Goal: Obtain resource: Download file/media

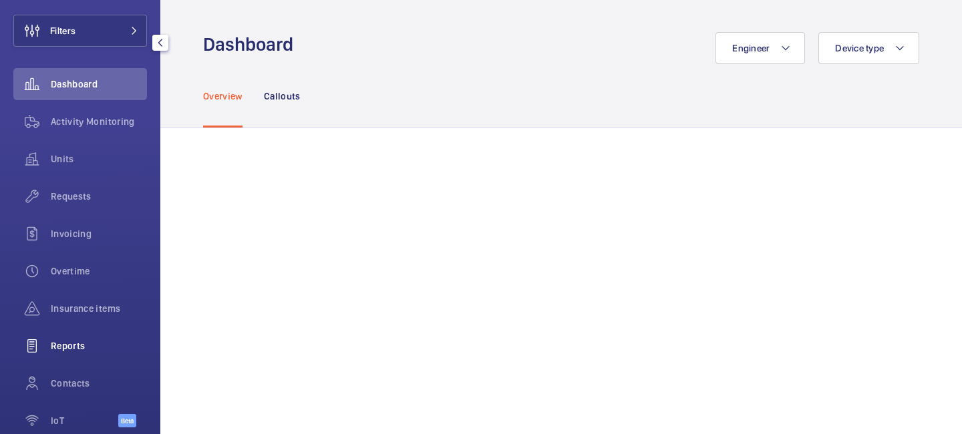
scroll to position [138, 0]
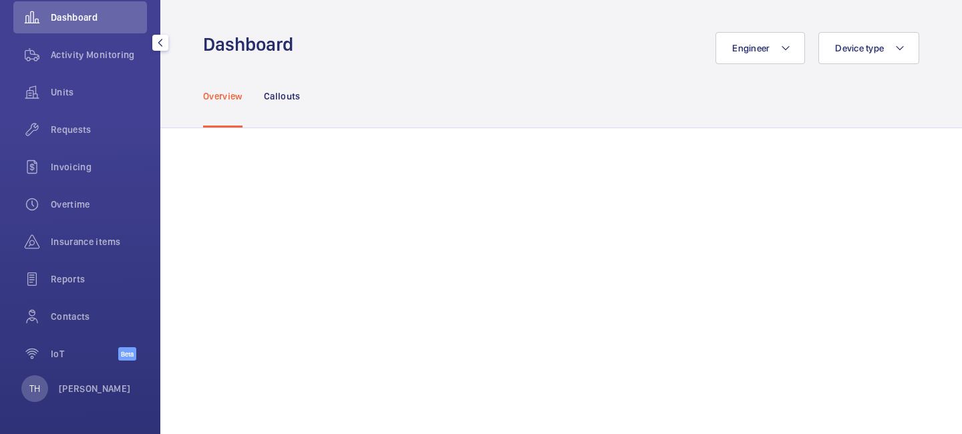
click at [96, 398] on div "TH [PERSON_NAME]" at bounding box center [76, 389] width 110 height 27
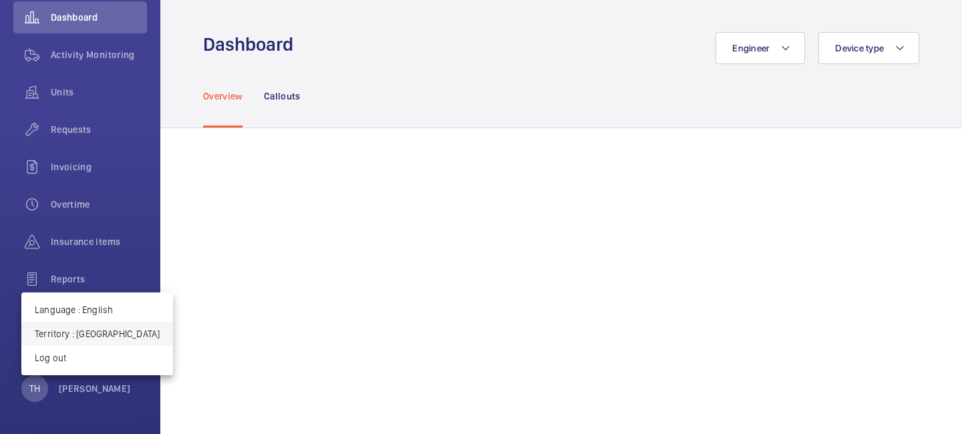
click at [124, 334] on p "Territory : [GEOGRAPHIC_DATA]" at bounding box center [97, 334] width 125 height 13
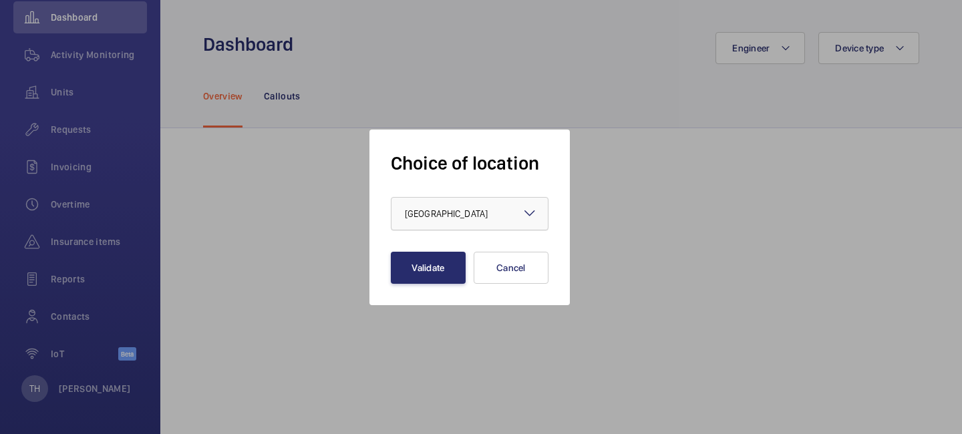
click at [468, 221] on div at bounding box center [470, 214] width 156 height 32
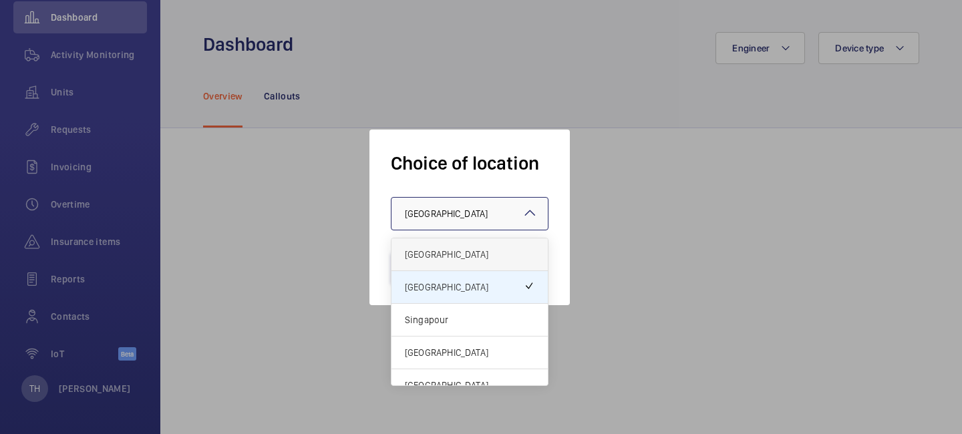
click at [451, 251] on span "[GEOGRAPHIC_DATA]" at bounding box center [470, 254] width 130 height 13
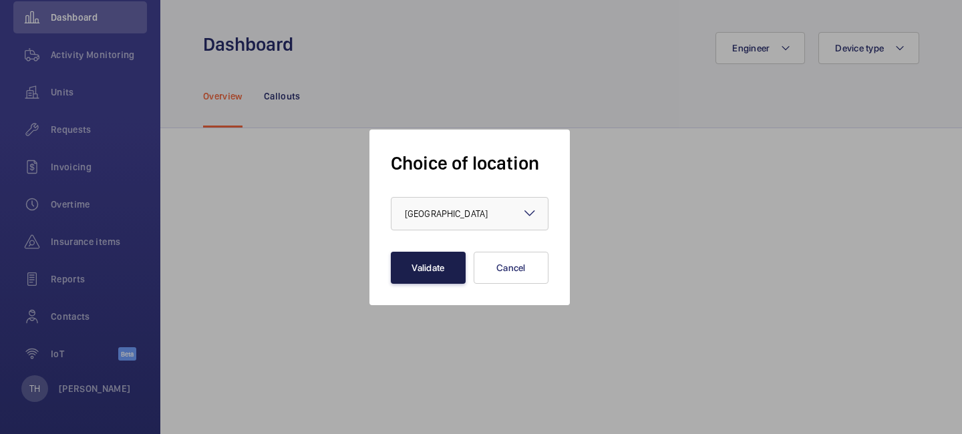
click at [434, 275] on button "Validate" at bounding box center [428, 268] width 75 height 32
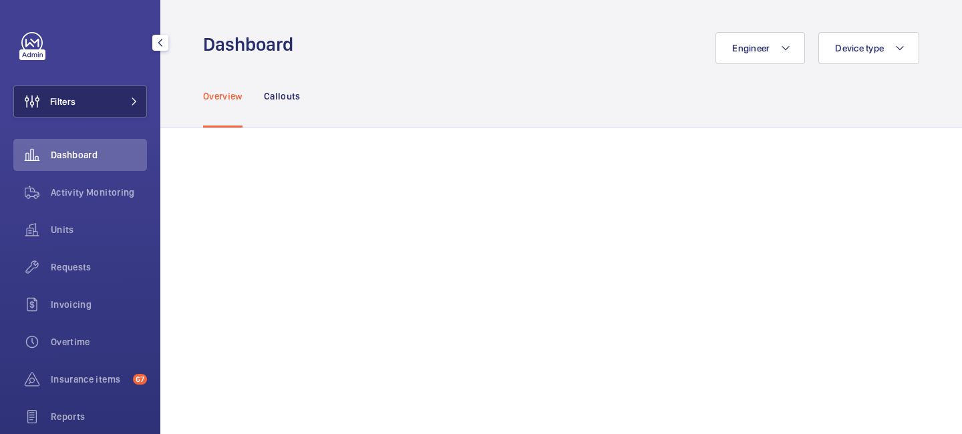
click at [116, 104] on button "Filters" at bounding box center [80, 102] width 134 height 32
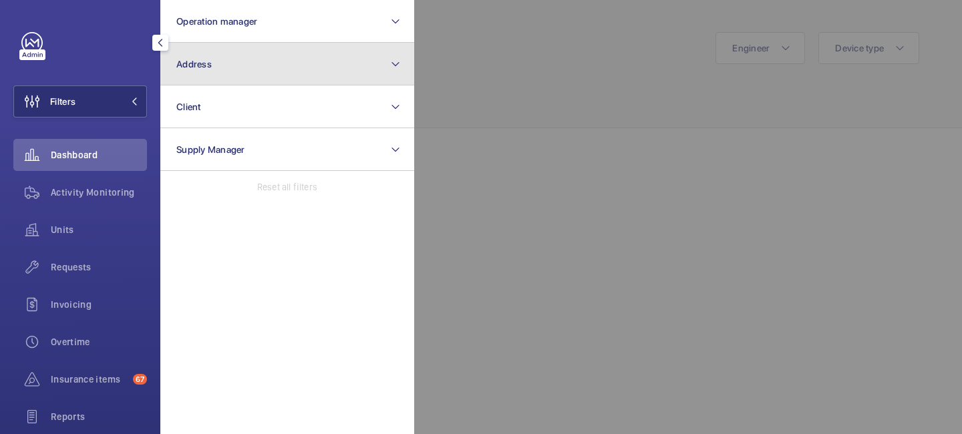
click at [229, 53] on button "Address" at bounding box center [287, 64] width 254 height 43
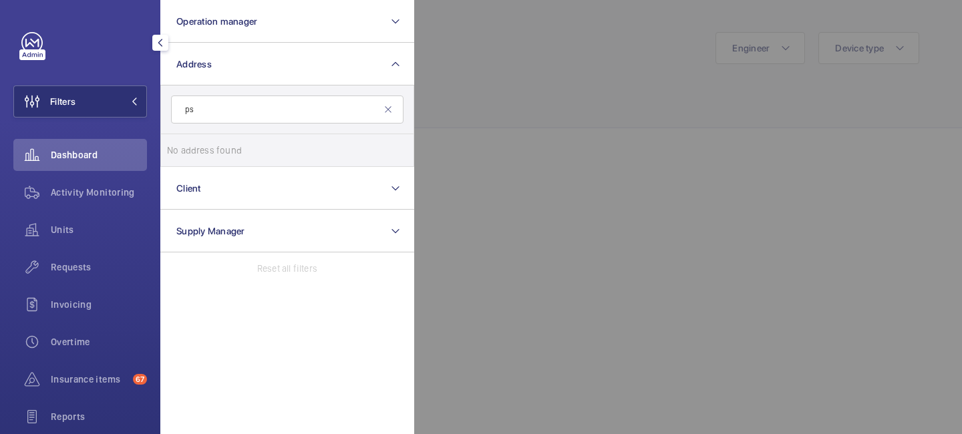
type input "p"
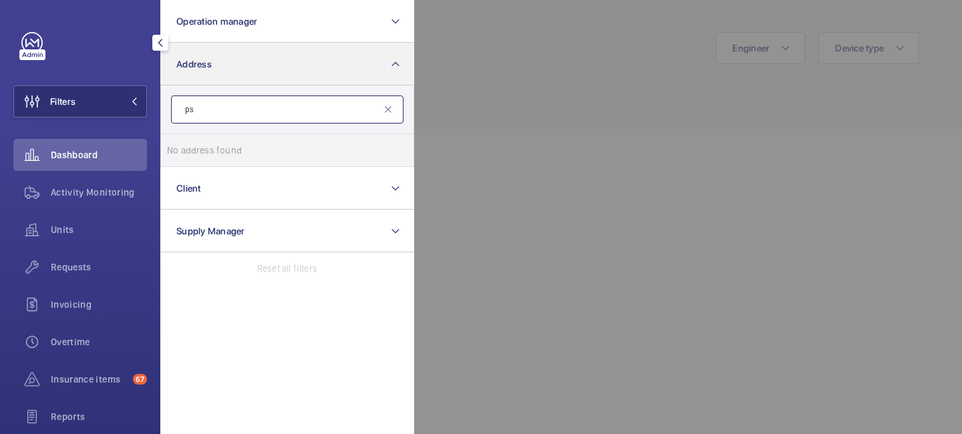
type input "p"
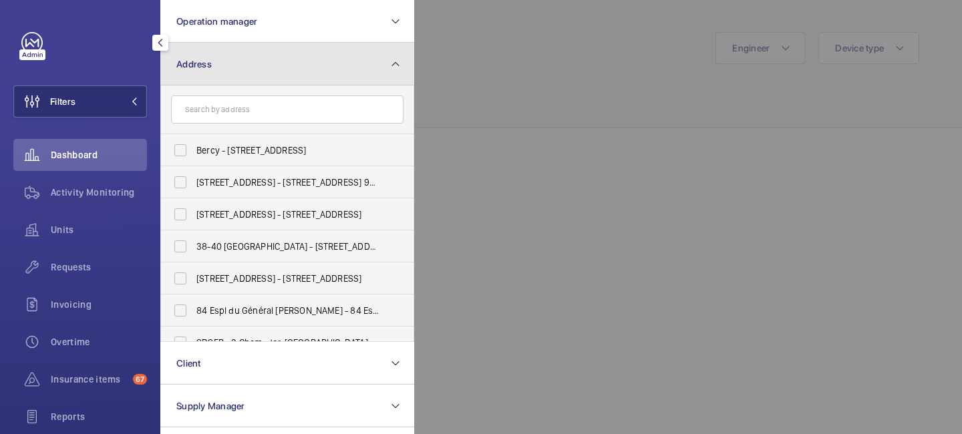
click at [360, 68] on button "Address" at bounding box center [287, 64] width 254 height 43
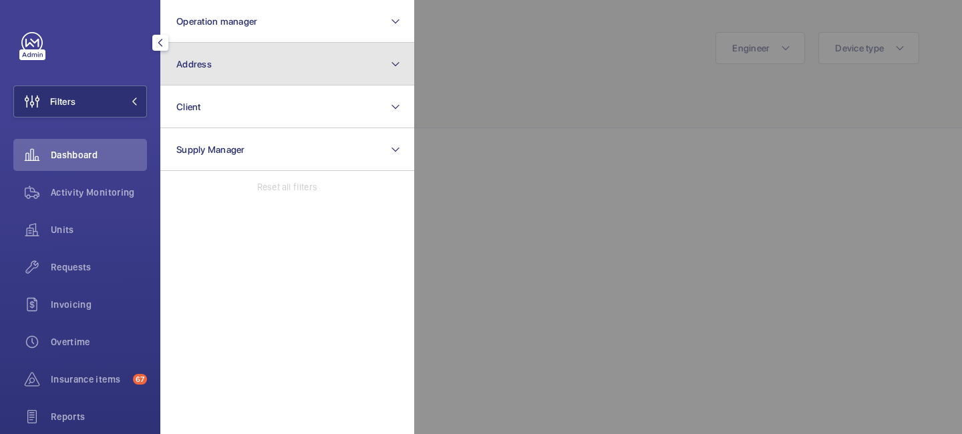
click at [253, 58] on button "Address" at bounding box center [287, 64] width 254 height 43
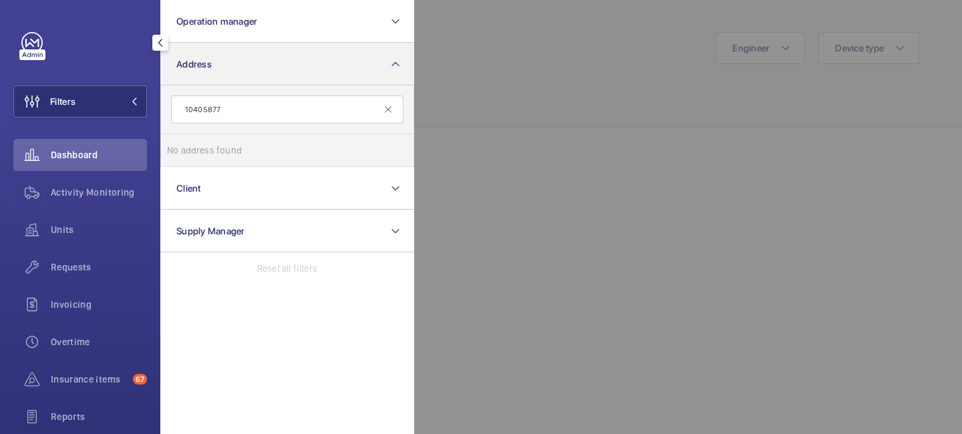
type input "10405877"
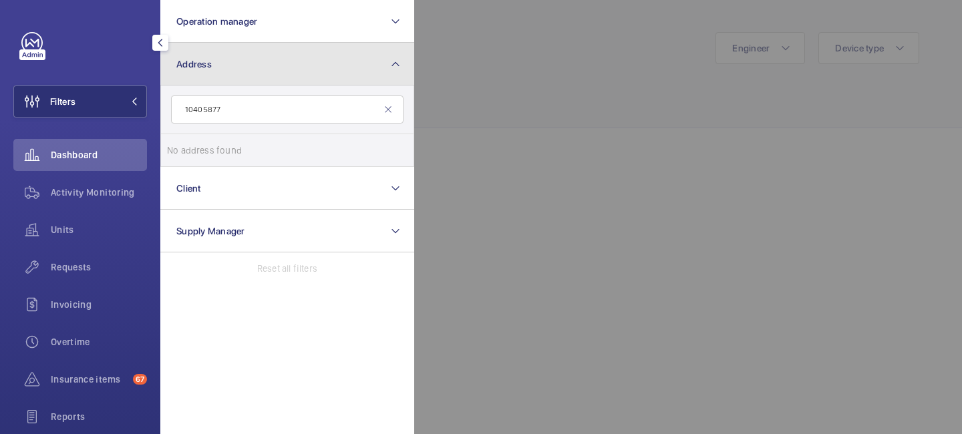
click at [382, 58] on button "Address" at bounding box center [287, 64] width 254 height 43
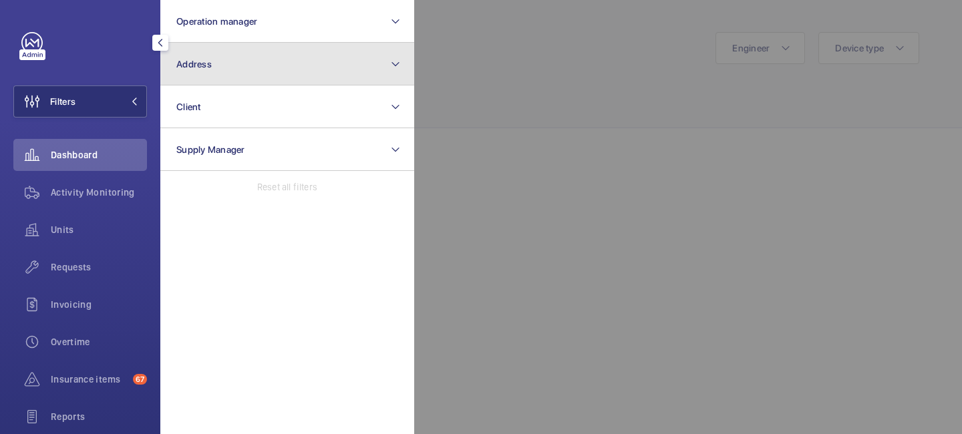
click at [257, 57] on button "Address" at bounding box center [287, 64] width 254 height 43
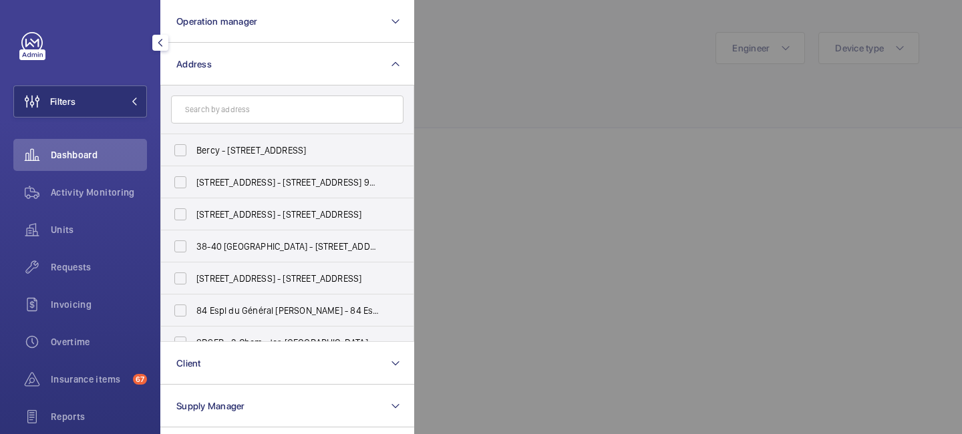
click at [231, 106] on input "text" at bounding box center [287, 110] width 233 height 28
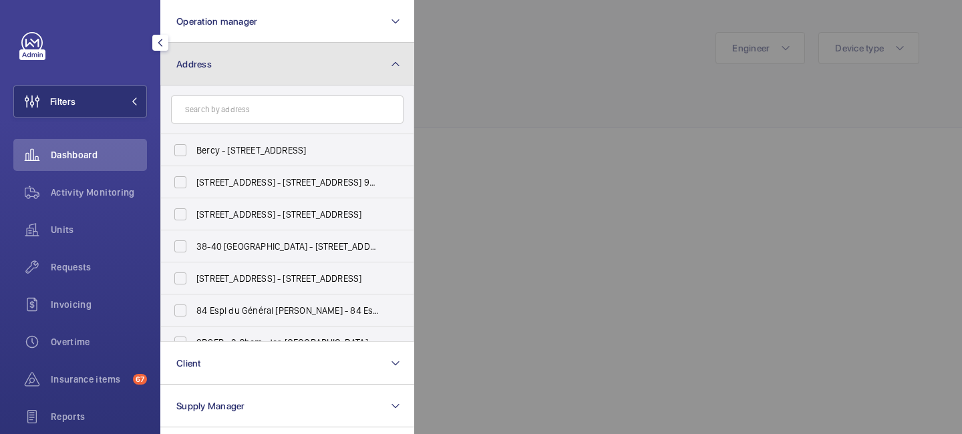
click at [255, 71] on button "Address" at bounding box center [287, 64] width 254 height 43
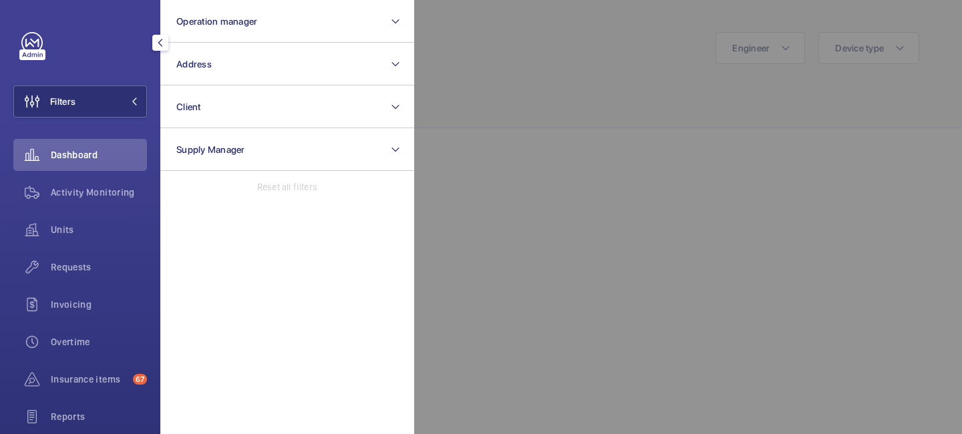
click at [456, 56] on div at bounding box center [895, 217] width 962 height 434
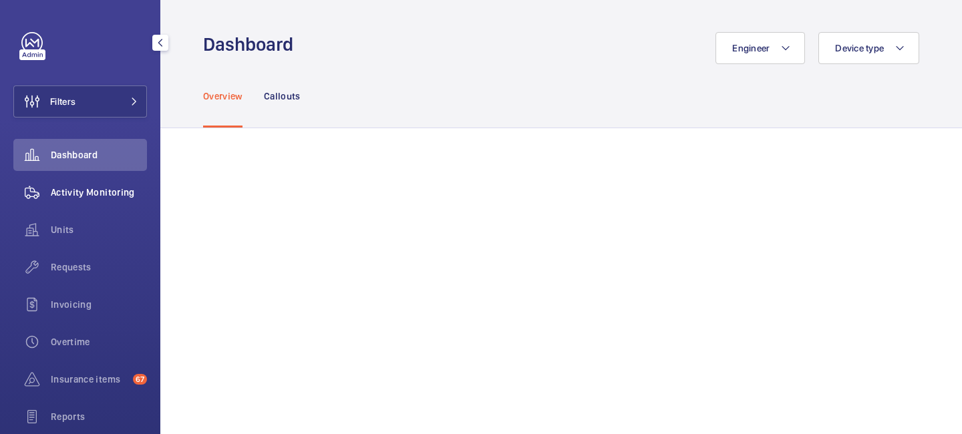
click at [120, 186] on span "Activity Monitoring" at bounding box center [99, 192] width 96 height 13
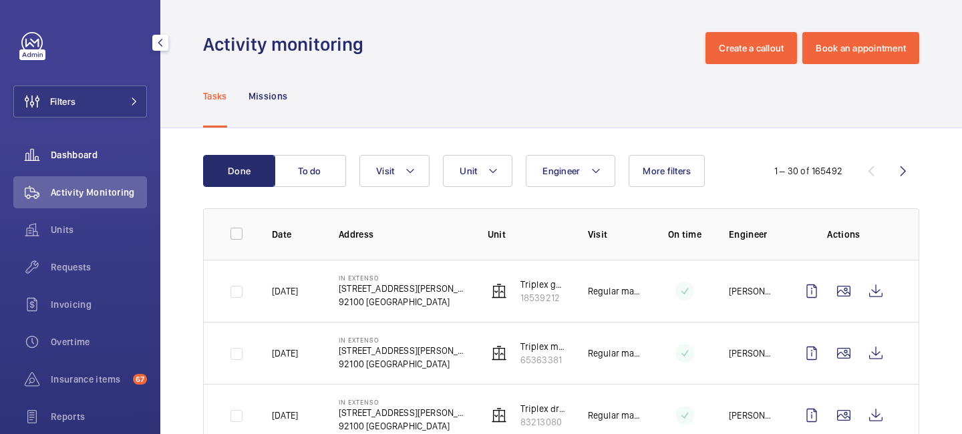
click at [78, 156] on span "Dashboard" at bounding box center [99, 154] width 96 height 13
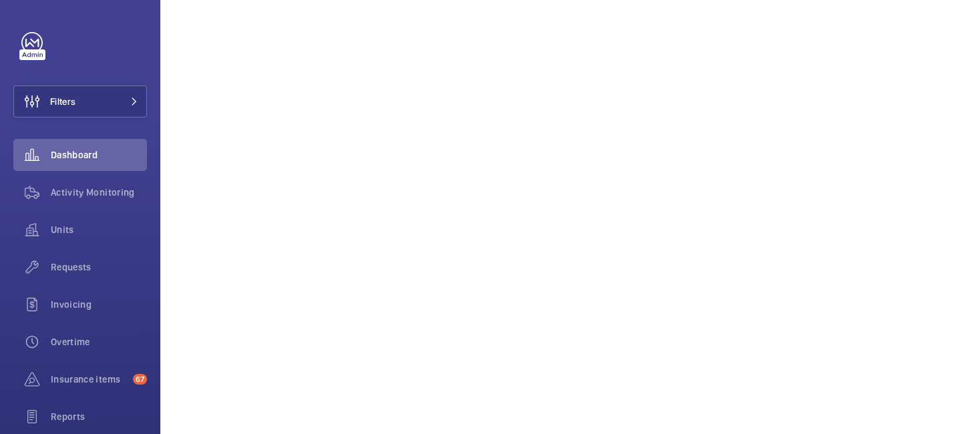
scroll to position [2116, 0]
click at [68, 204] on div "Activity Monitoring" at bounding box center [80, 192] width 134 height 32
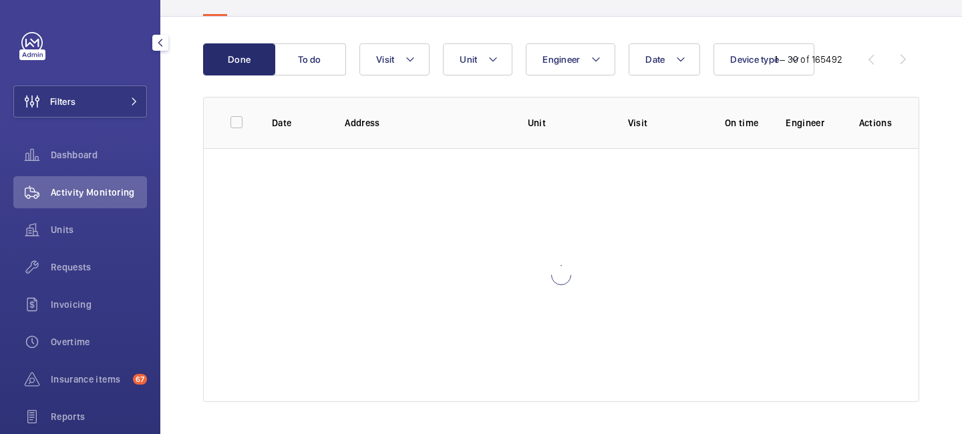
scroll to position [112, 0]
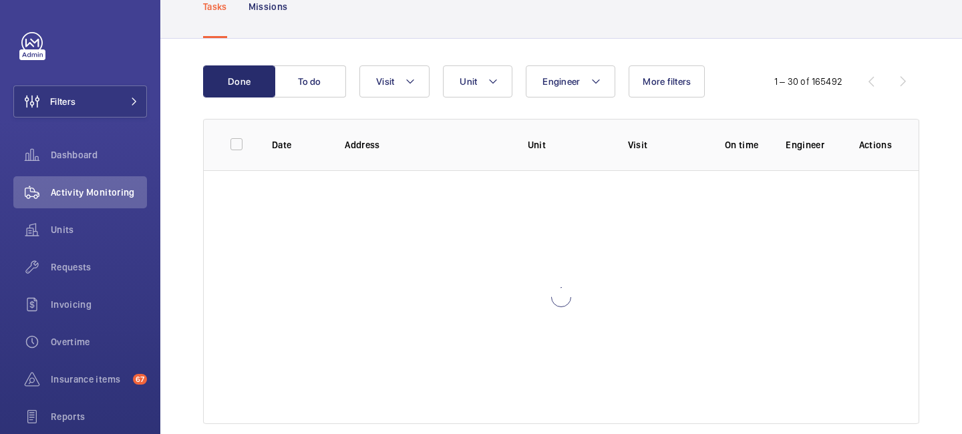
scroll to position [76, 0]
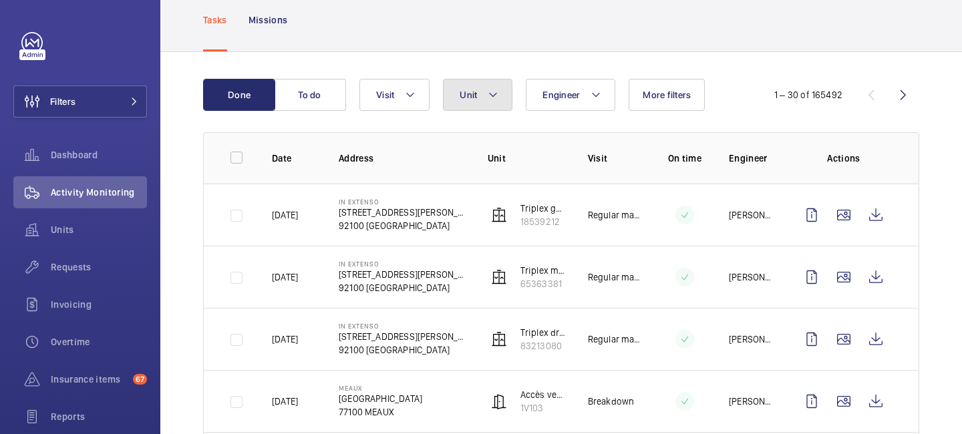
click at [497, 96] on mat-icon at bounding box center [493, 95] width 11 height 16
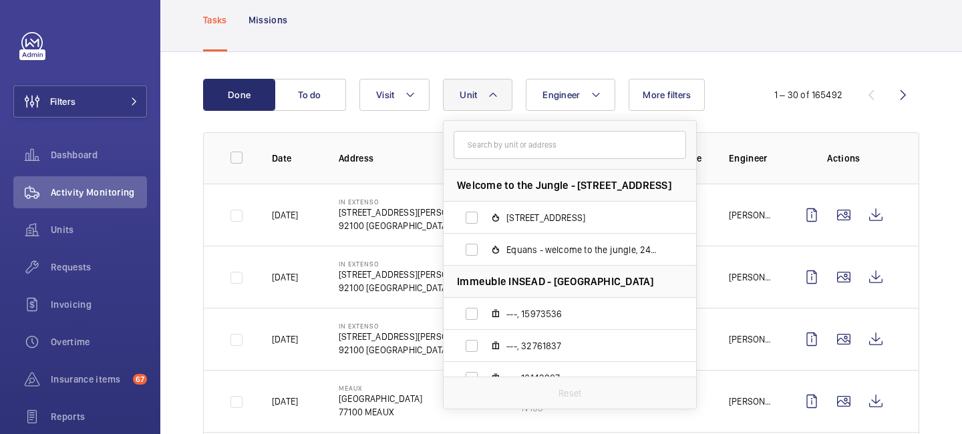
click at [495, 143] on input "text" at bounding box center [570, 145] width 233 height 28
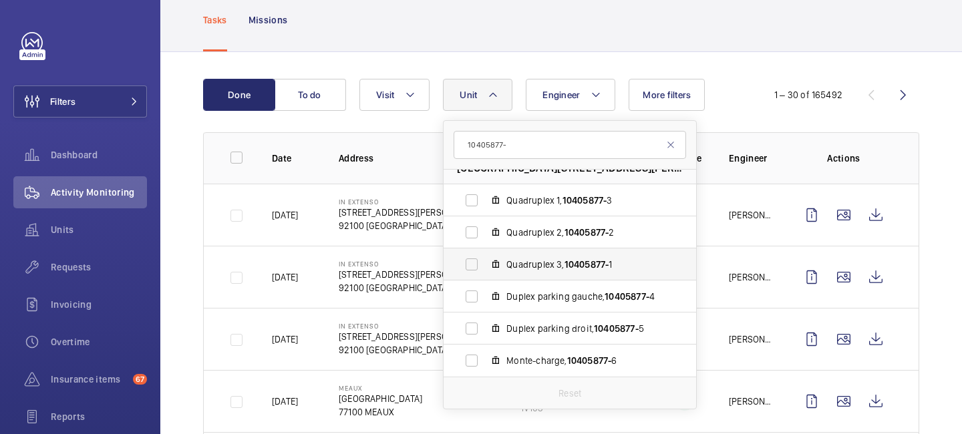
scroll to position [0, 0]
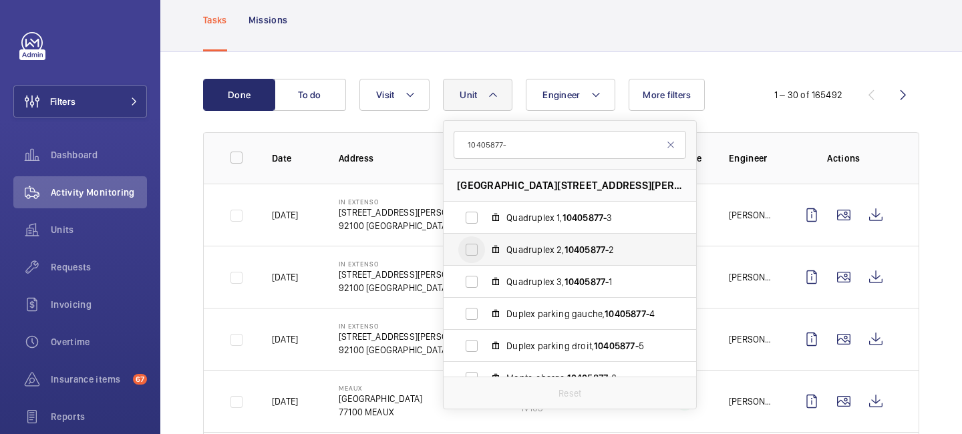
type input "10405877-"
click at [471, 252] on input "Quadruplex 2, 10405877- 2" at bounding box center [472, 250] width 27 height 27
checkbox input "true"
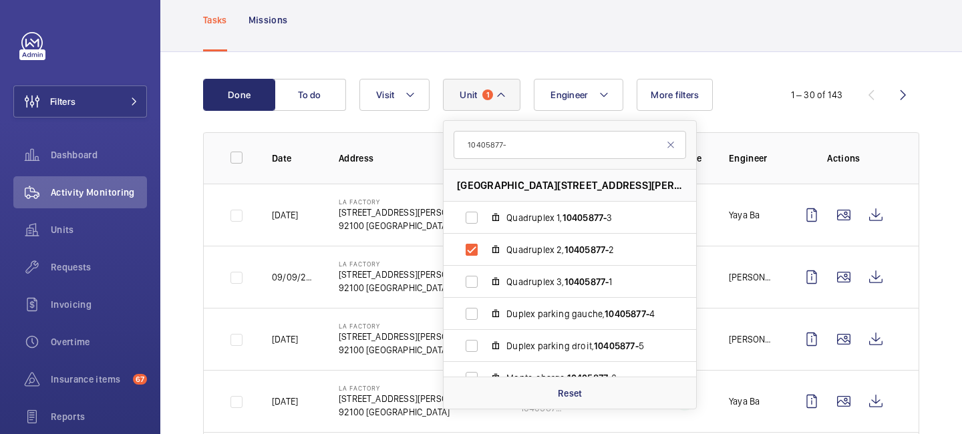
click at [736, 100] on div "Engineer Unit 1 10405877- La Factory - 53, avenue Emile Zola, 92100 BOULOGNE-BI…" at bounding box center [560, 95] width 400 height 32
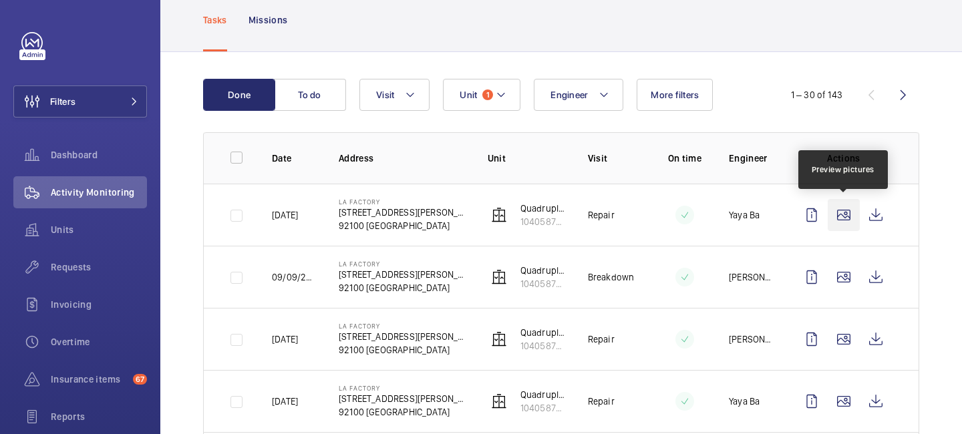
click at [848, 209] on wm-front-icon-button at bounding box center [844, 215] width 32 height 32
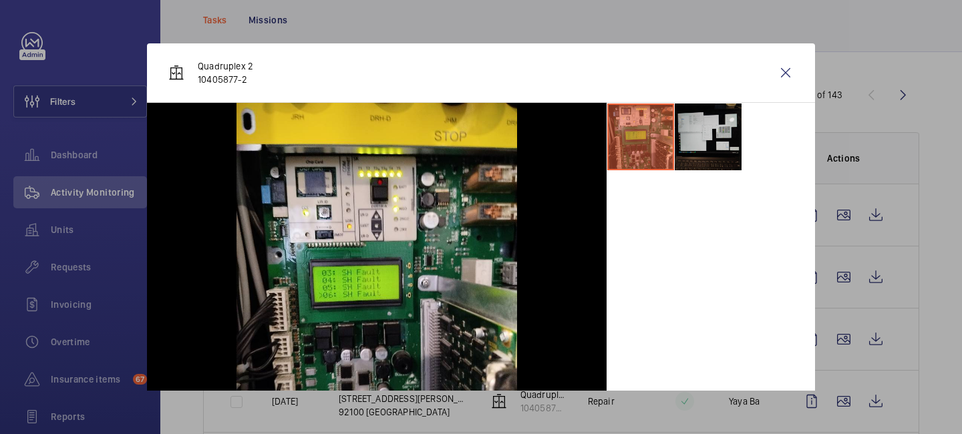
click at [739, 164] on li at bounding box center [708, 137] width 67 height 67
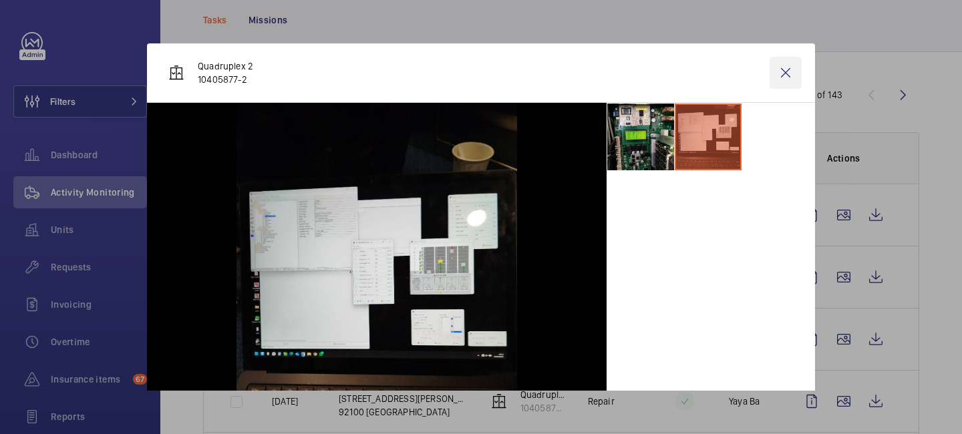
click at [785, 74] on wm-front-icon-button at bounding box center [786, 73] width 32 height 32
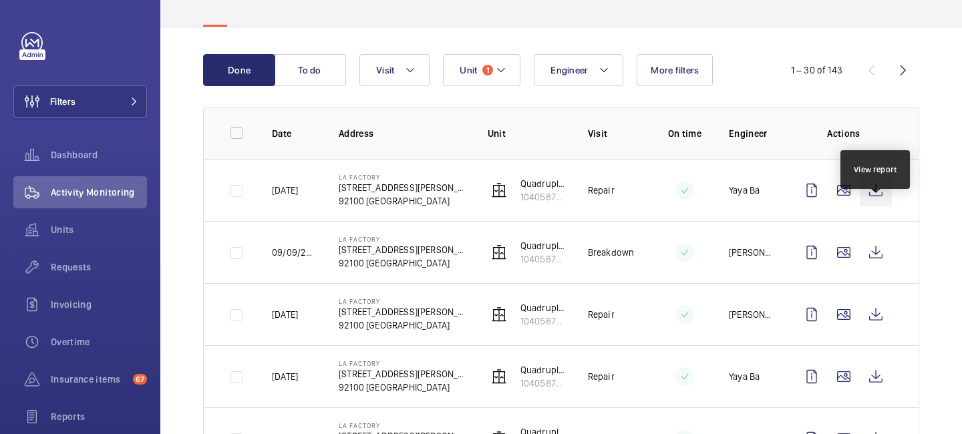
scroll to position [122, 0]
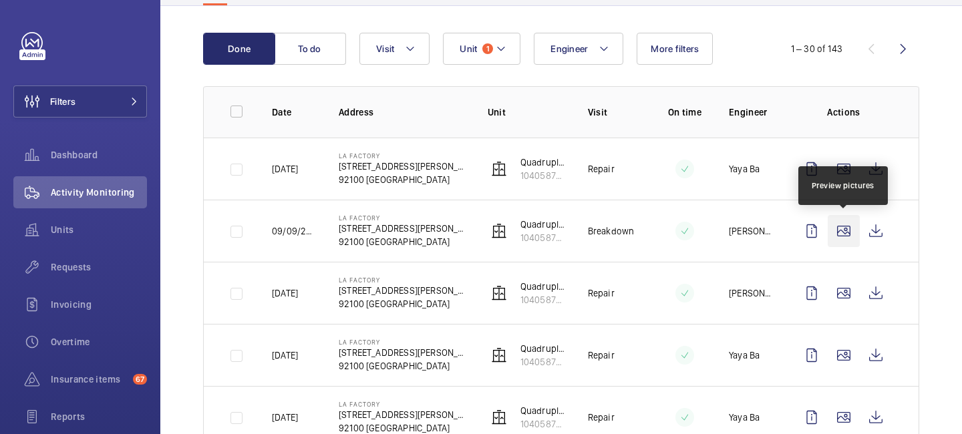
click at [849, 234] on wm-front-icon-button at bounding box center [844, 231] width 32 height 32
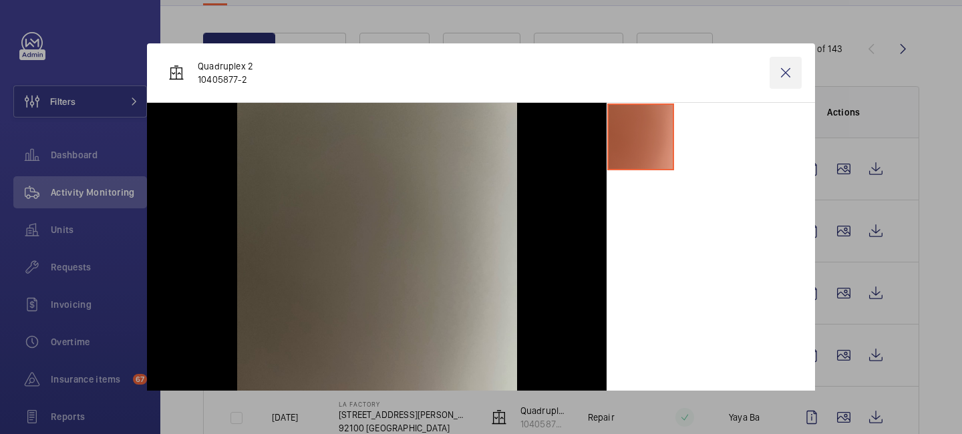
click at [788, 72] on wm-front-icon-button at bounding box center [786, 73] width 32 height 32
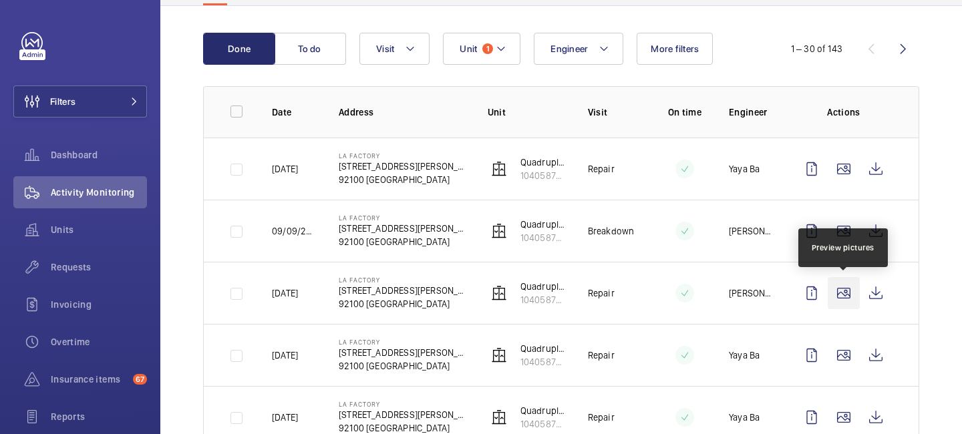
click at [844, 293] on wm-front-icon-button at bounding box center [844, 293] width 32 height 32
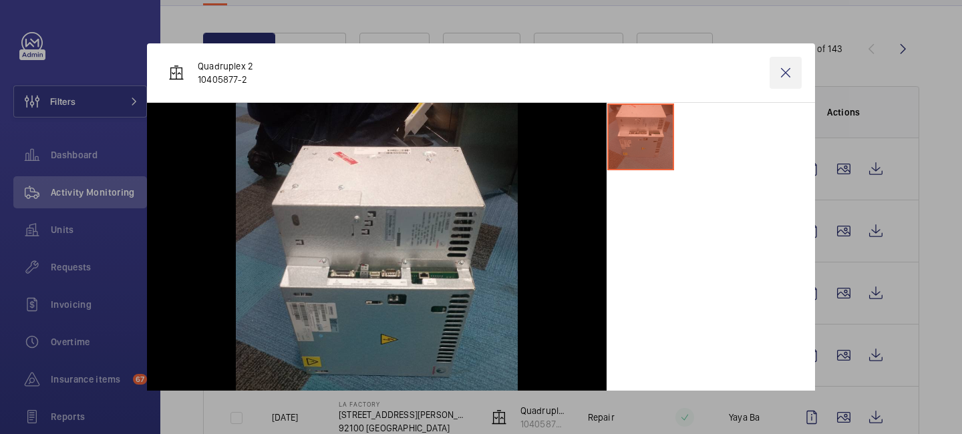
click at [788, 76] on wm-front-icon-button at bounding box center [786, 73] width 32 height 32
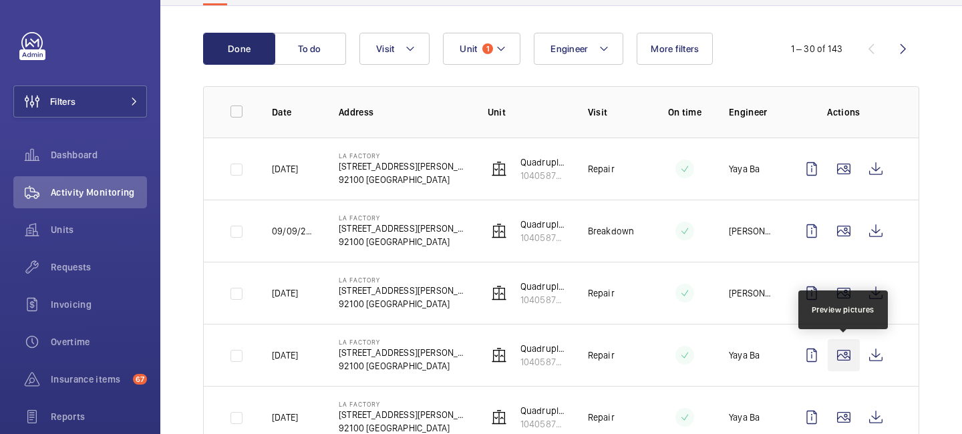
click at [848, 358] on wm-front-icon-button at bounding box center [844, 356] width 32 height 32
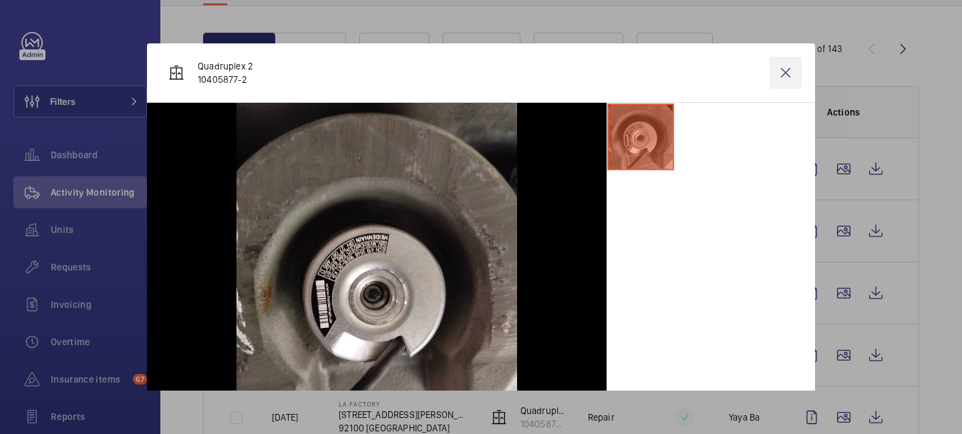
click at [773, 78] on wm-front-icon-button at bounding box center [786, 73] width 32 height 32
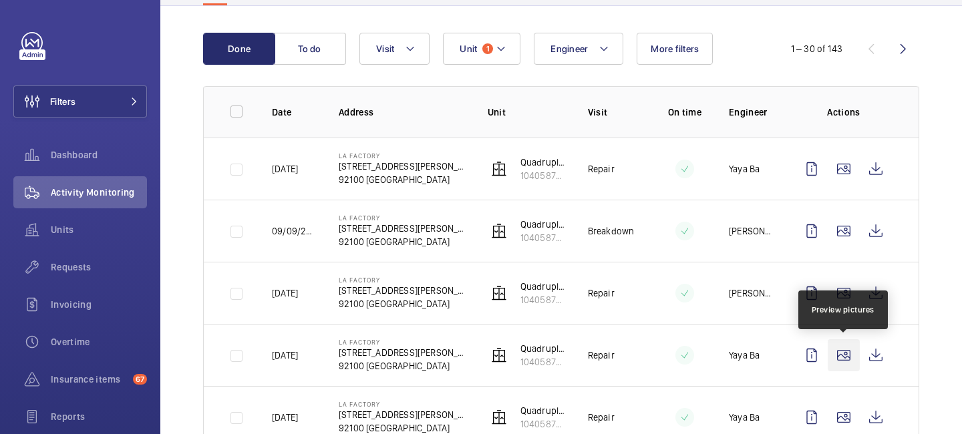
click at [838, 360] on wm-front-icon-button at bounding box center [844, 356] width 32 height 32
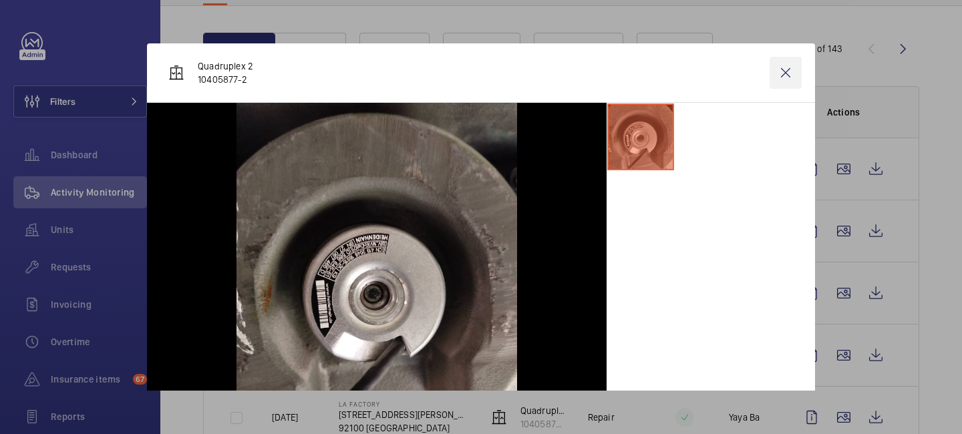
click at [785, 72] on wm-front-icon-button at bounding box center [786, 73] width 32 height 32
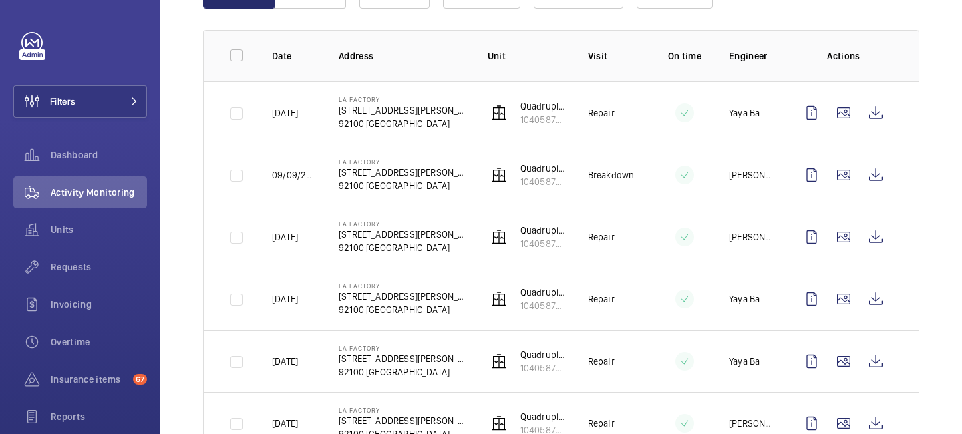
scroll to position [249, 0]
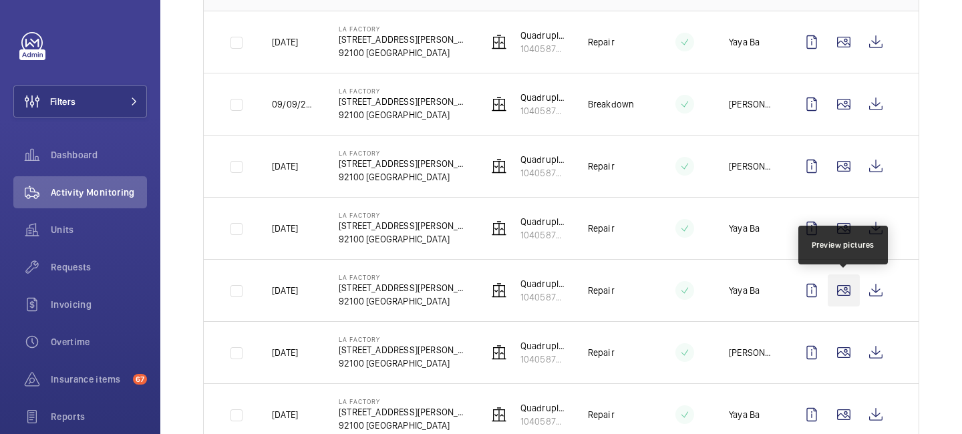
click at [846, 292] on wm-front-icon-button at bounding box center [844, 291] width 32 height 32
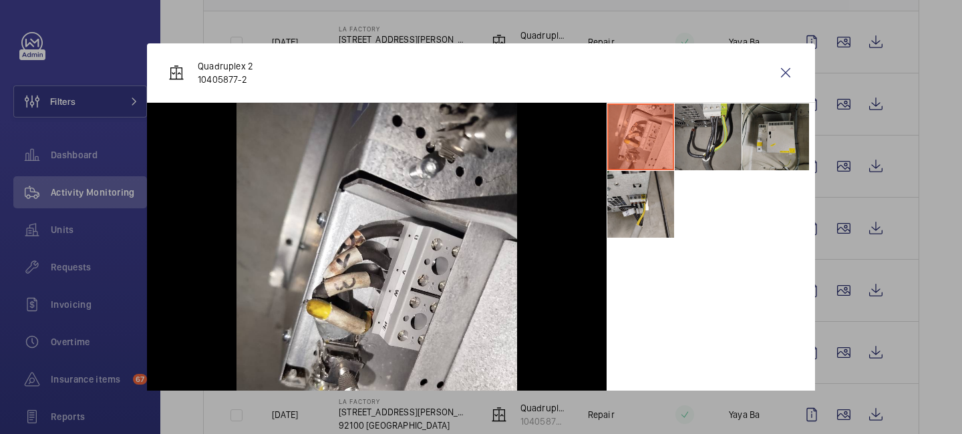
click at [715, 151] on li at bounding box center [708, 137] width 67 height 67
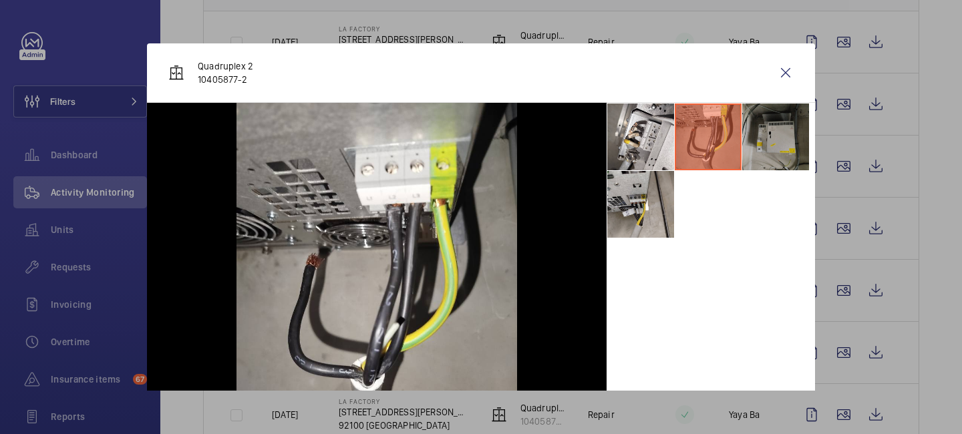
click at [768, 155] on li at bounding box center [776, 137] width 67 height 67
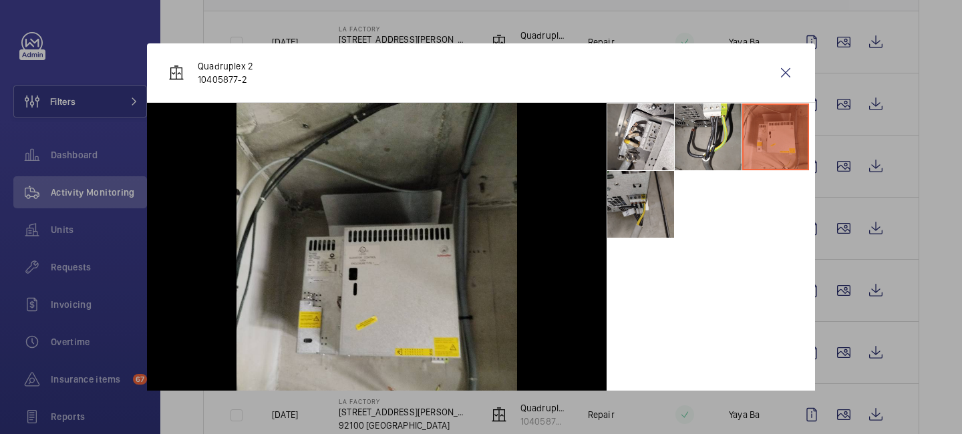
click at [652, 202] on li at bounding box center [641, 204] width 67 height 67
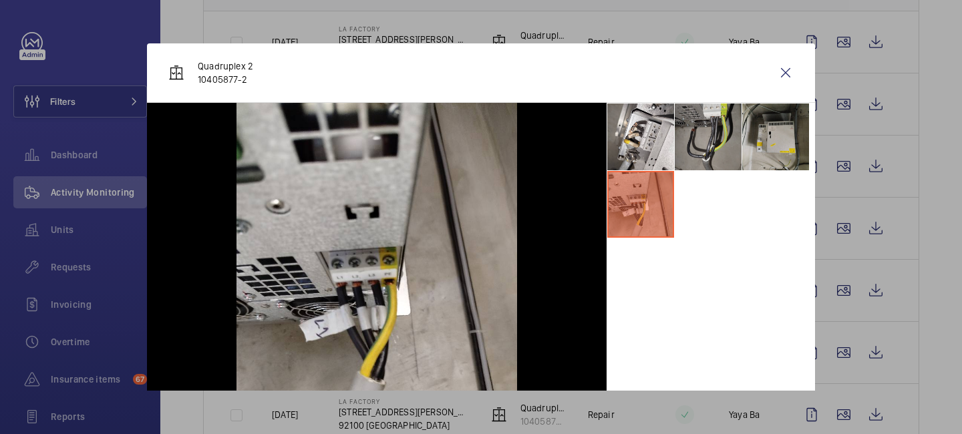
click at [676, 133] on li at bounding box center [708, 137] width 67 height 67
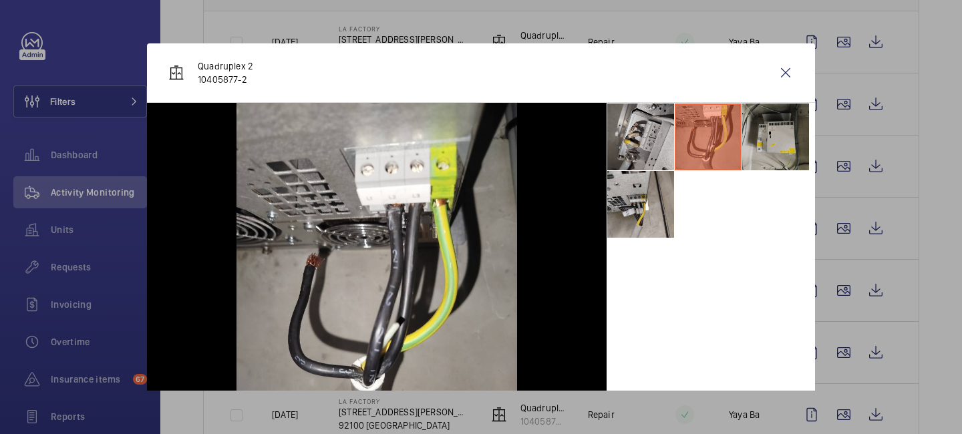
click at [644, 141] on li at bounding box center [641, 137] width 67 height 67
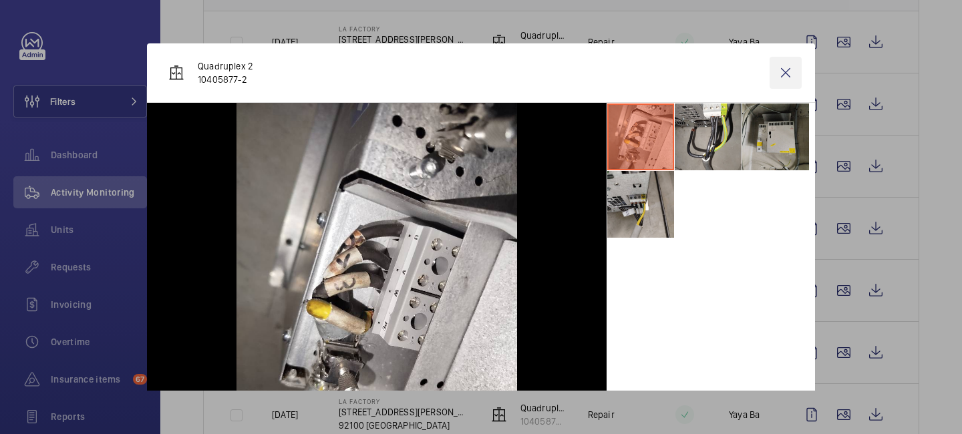
click at [774, 80] on wm-front-icon-button at bounding box center [786, 73] width 32 height 32
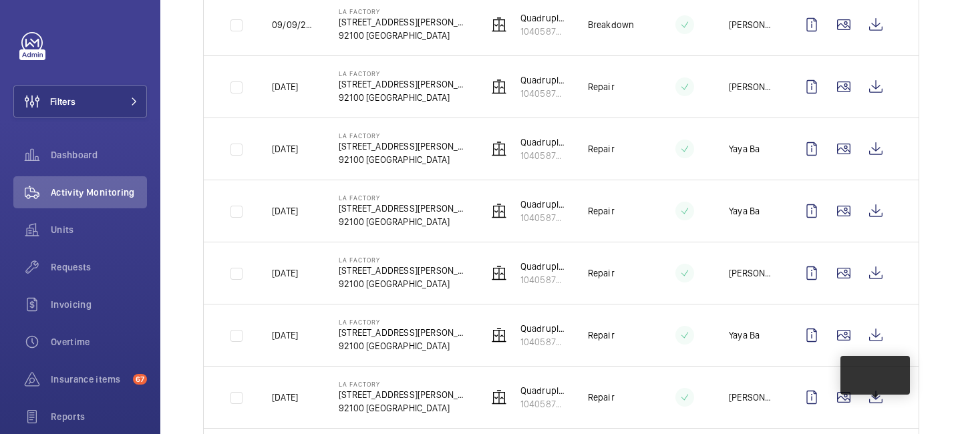
scroll to position [370, 0]
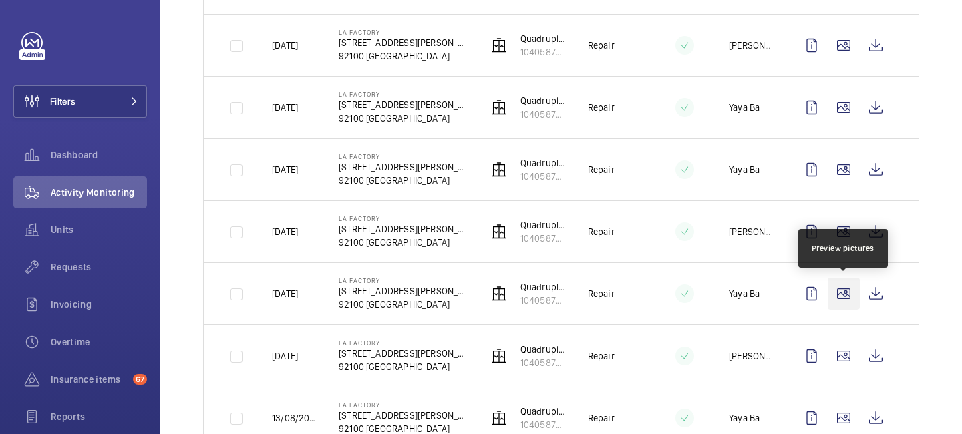
click at [854, 305] on wm-front-icon-button at bounding box center [844, 294] width 32 height 32
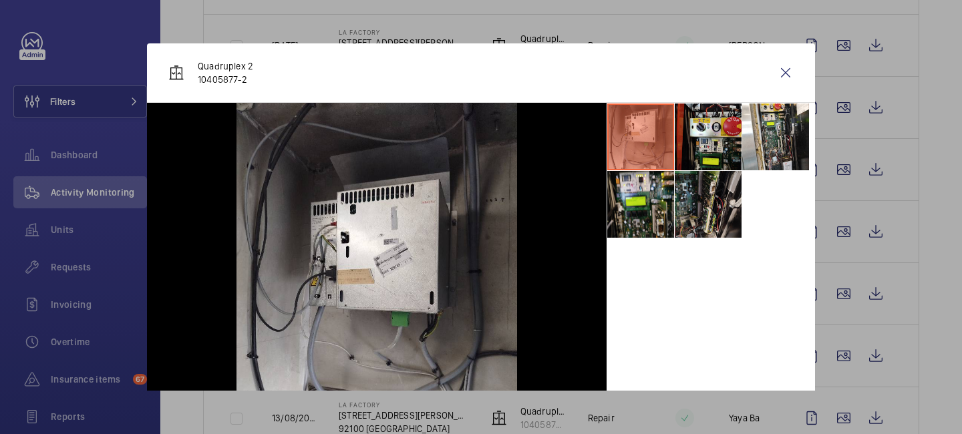
click at [716, 208] on li at bounding box center [708, 204] width 67 height 67
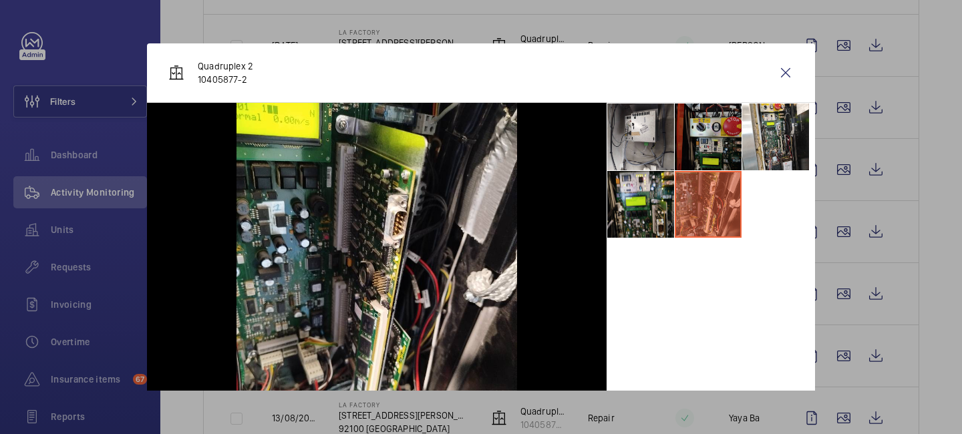
click at [717, 158] on li at bounding box center [708, 137] width 67 height 67
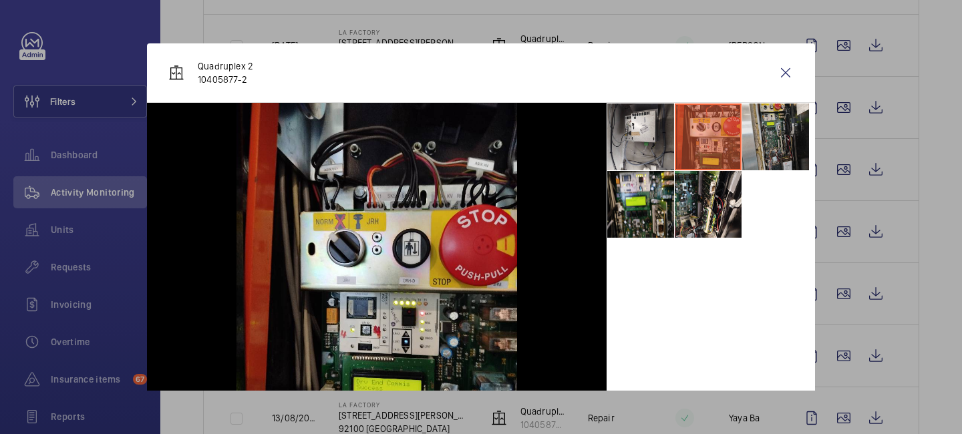
click at [753, 155] on li at bounding box center [776, 137] width 67 height 67
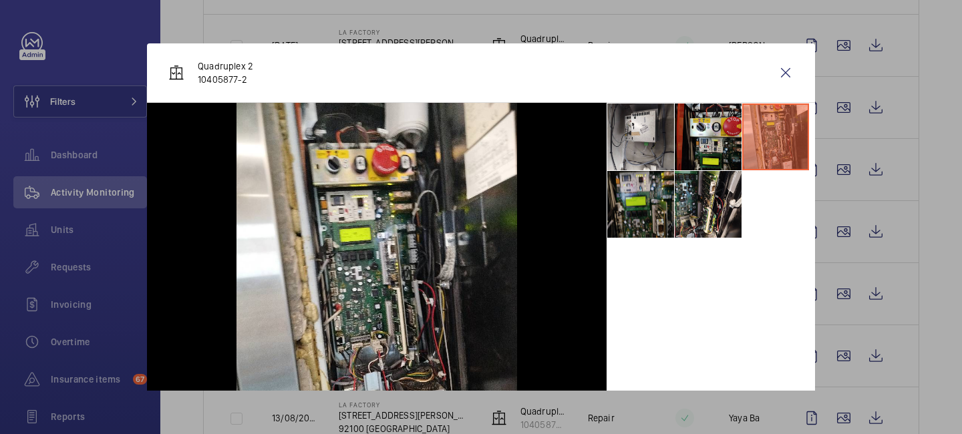
click at [667, 188] on li at bounding box center [641, 204] width 67 height 67
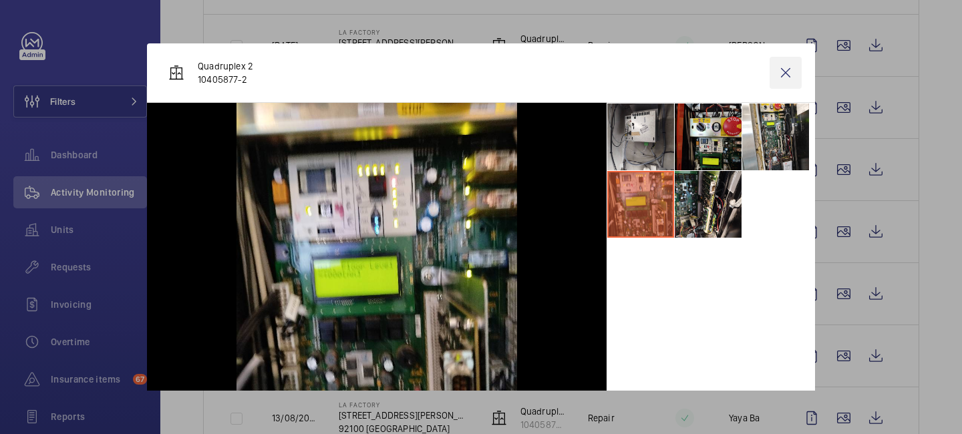
click at [779, 69] on wm-front-icon-button at bounding box center [786, 73] width 32 height 32
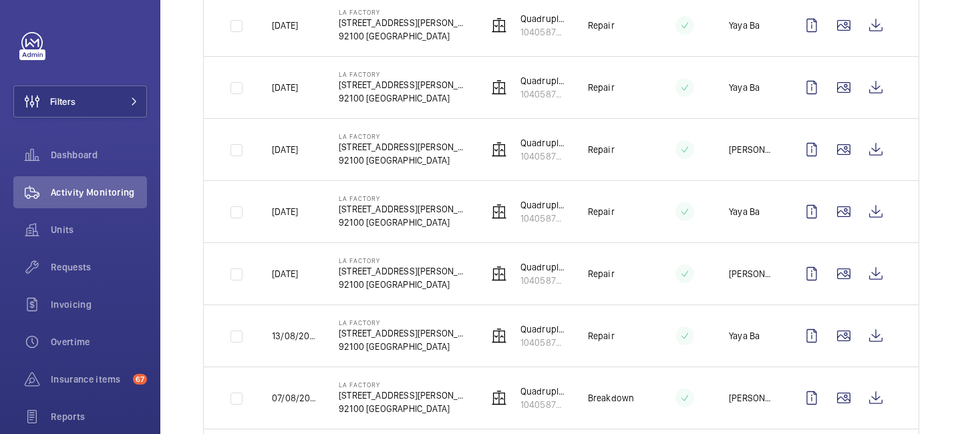
scroll to position [463, 0]
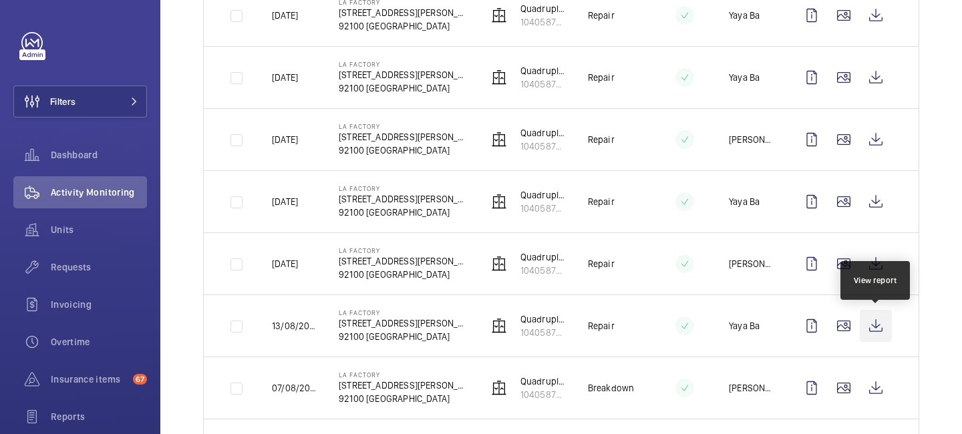
click at [872, 327] on wm-front-icon-button at bounding box center [876, 326] width 32 height 32
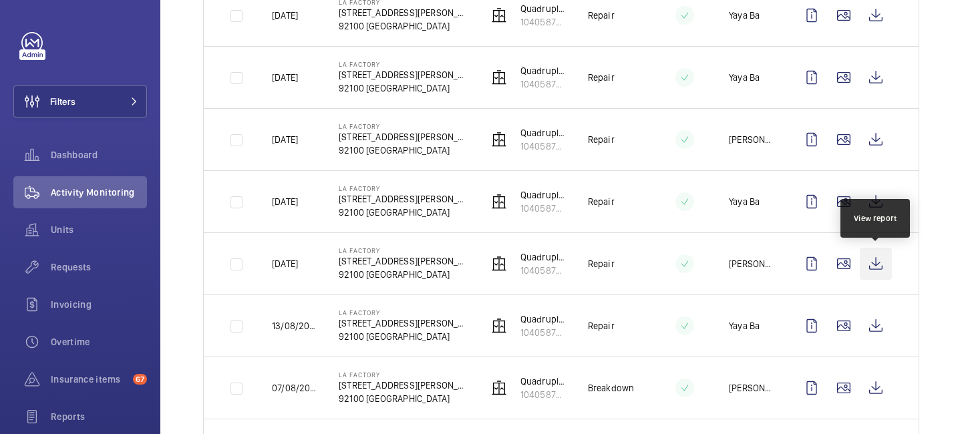
click at [874, 268] on wm-front-icon-button at bounding box center [876, 264] width 32 height 32
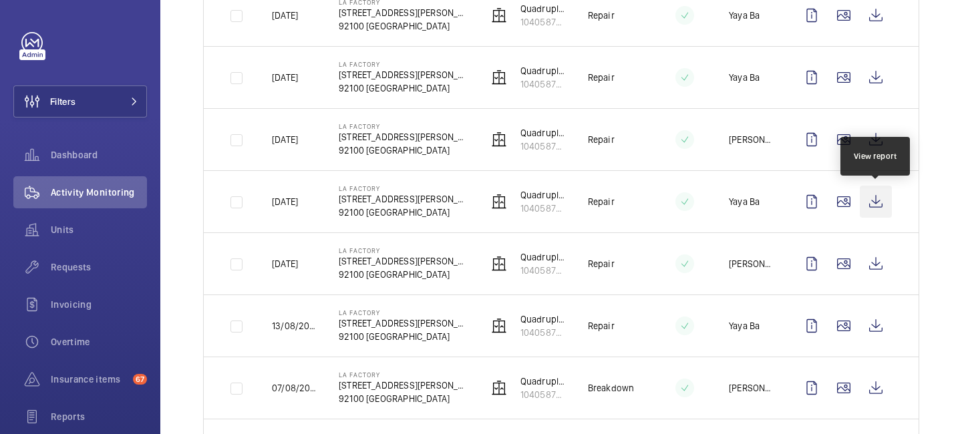
click at [878, 204] on wm-front-icon-button at bounding box center [876, 202] width 32 height 32
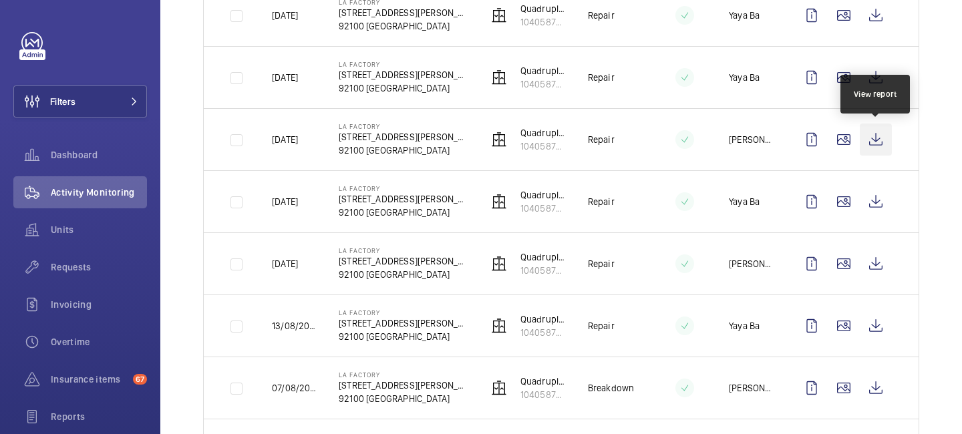
click at [878, 141] on wm-front-icon-button at bounding box center [876, 140] width 32 height 32
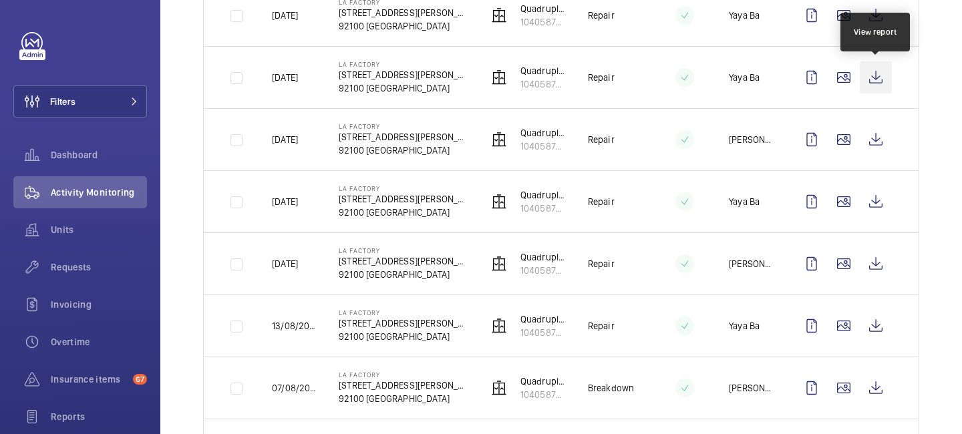
click at [871, 78] on wm-front-icon-button at bounding box center [876, 77] width 32 height 32
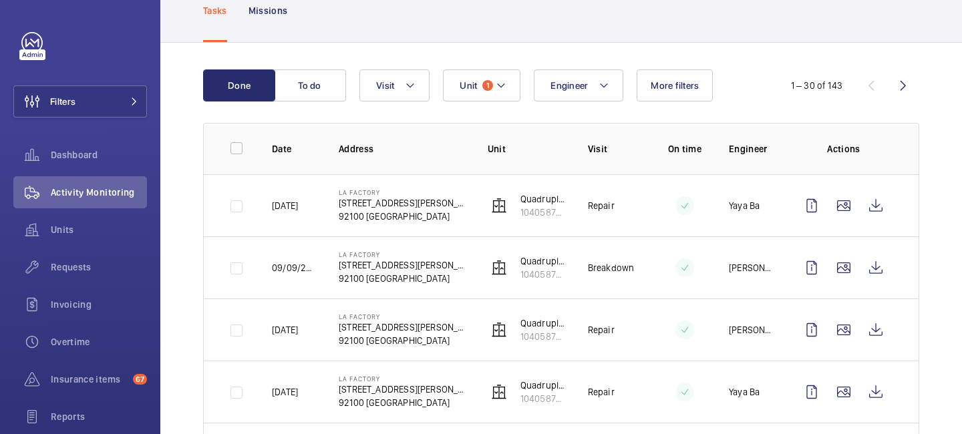
scroll to position [68, 0]
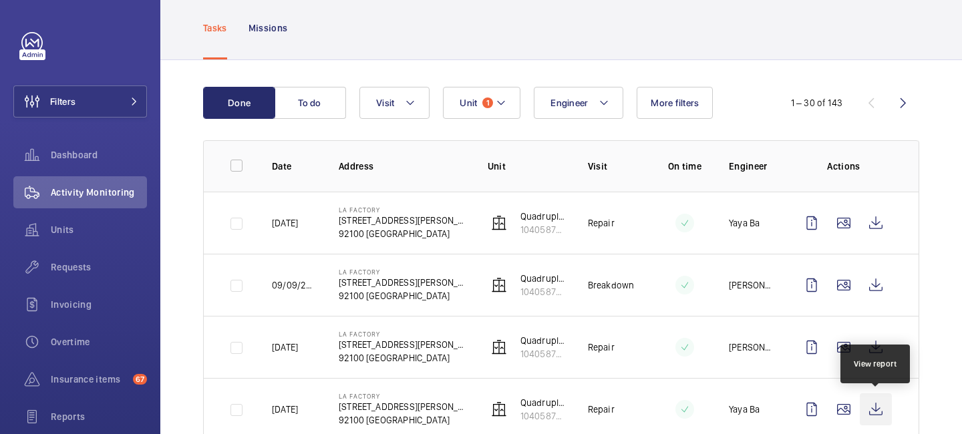
click at [874, 414] on wm-front-icon-button at bounding box center [876, 410] width 32 height 32
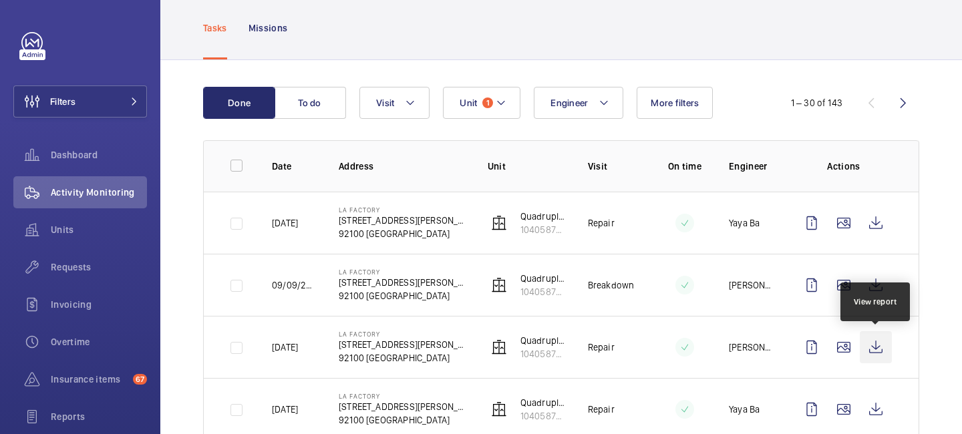
click at [881, 350] on wm-front-icon-button at bounding box center [876, 348] width 32 height 32
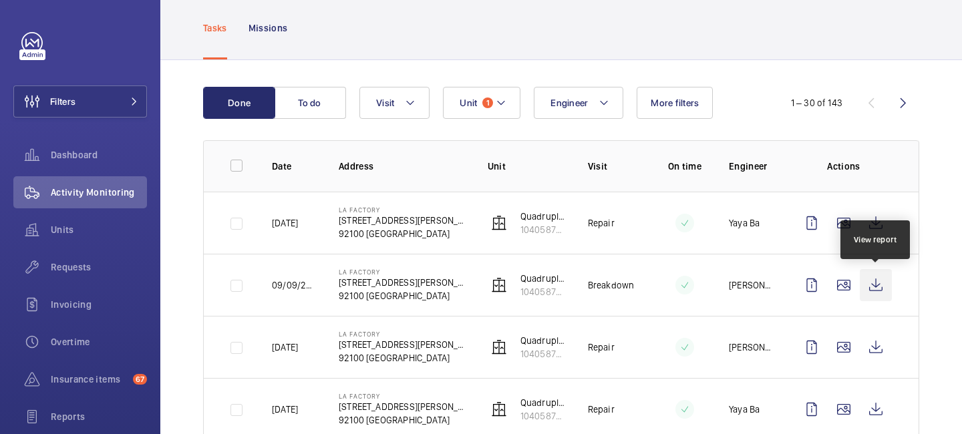
click at [876, 275] on wm-front-icon-button at bounding box center [876, 285] width 32 height 32
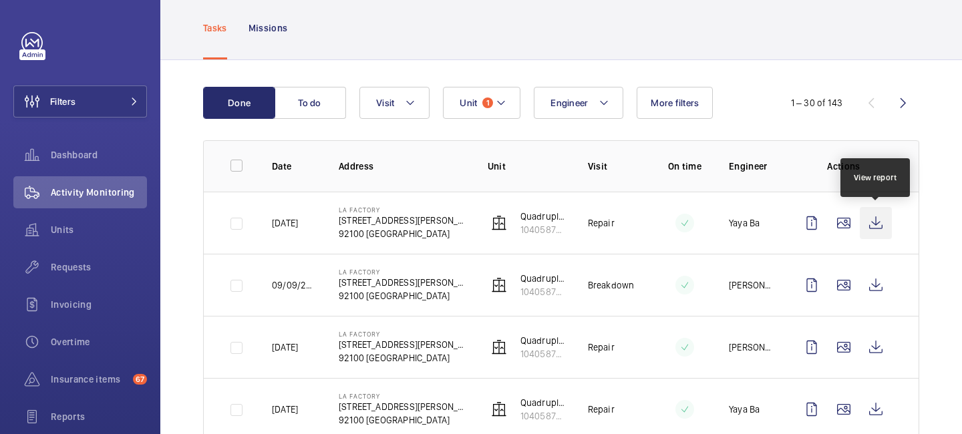
click at [880, 219] on wm-front-icon-button at bounding box center [876, 223] width 32 height 32
click at [867, 223] on wm-front-icon-button at bounding box center [876, 223] width 32 height 32
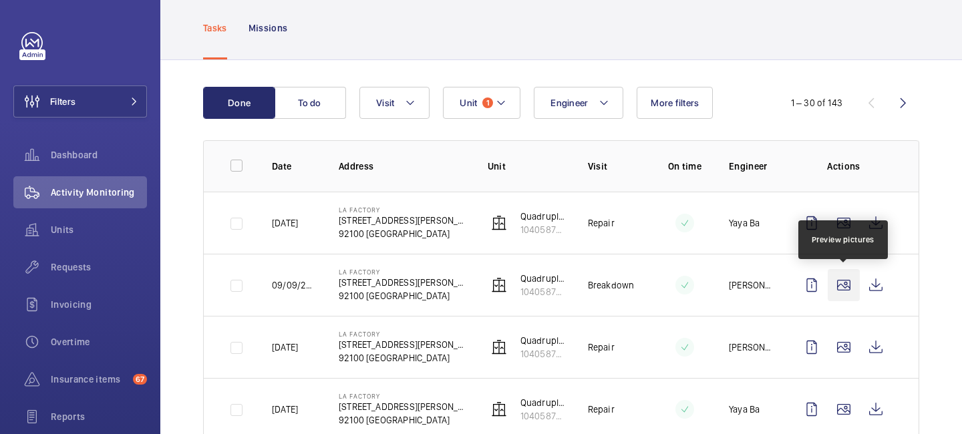
click at [844, 286] on wm-front-icon-button at bounding box center [844, 285] width 32 height 32
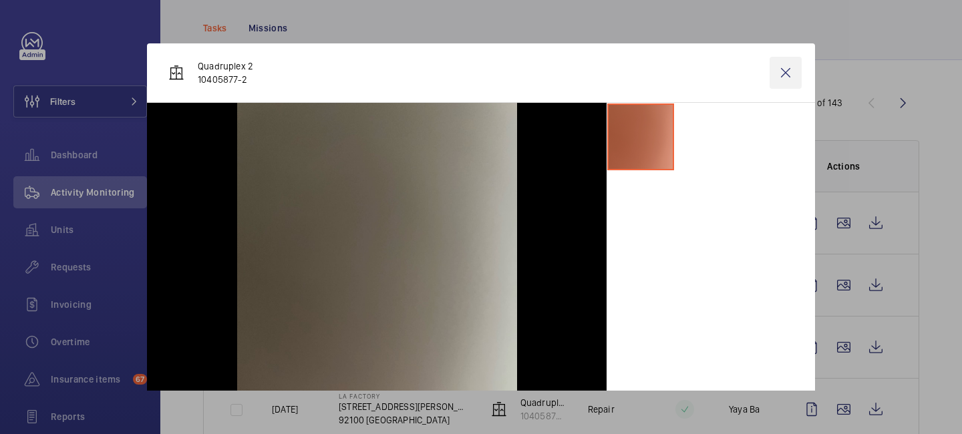
click at [787, 73] on wm-front-icon-button at bounding box center [786, 73] width 32 height 32
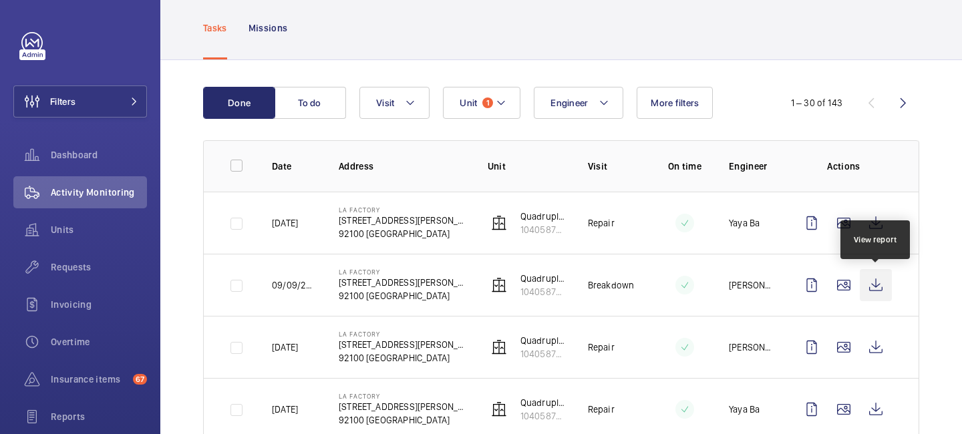
click at [876, 287] on wm-front-icon-button at bounding box center [876, 285] width 32 height 32
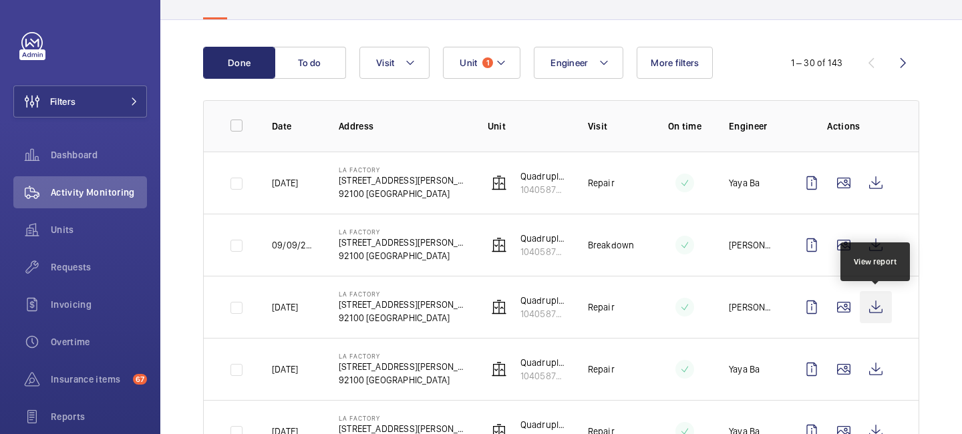
click at [883, 303] on wm-front-icon-button at bounding box center [876, 307] width 32 height 32
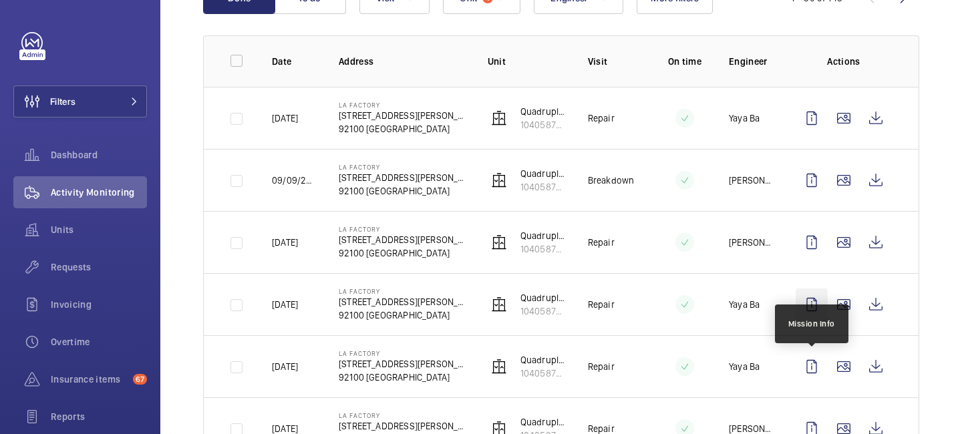
scroll to position [217, 0]
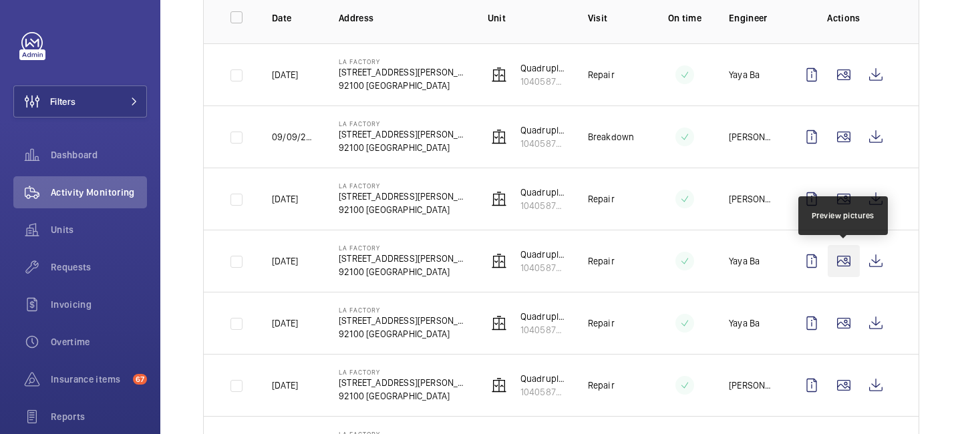
click at [850, 259] on wm-front-icon-button at bounding box center [844, 261] width 32 height 32
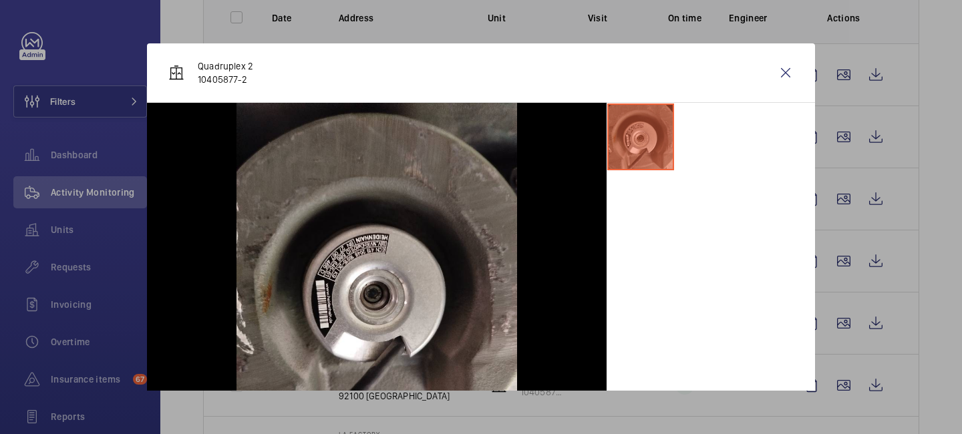
click at [837, 336] on div at bounding box center [481, 217] width 962 height 434
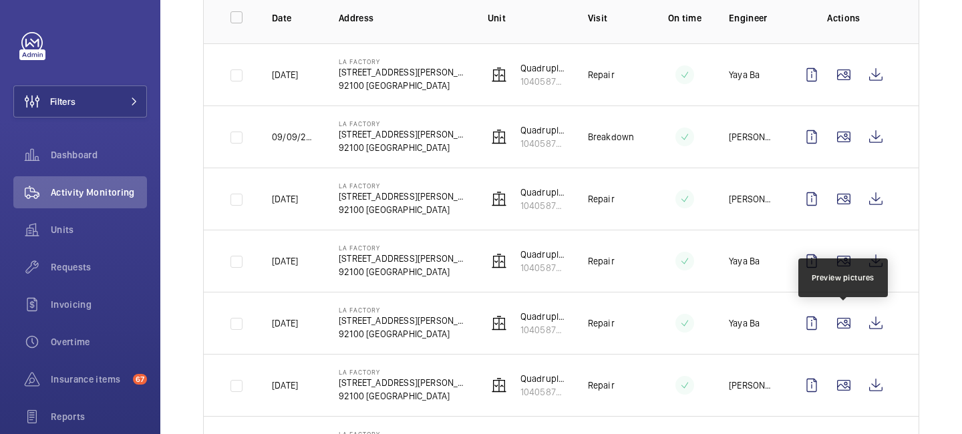
click at [837, 336] on wm-front-icon-button at bounding box center [844, 323] width 32 height 32
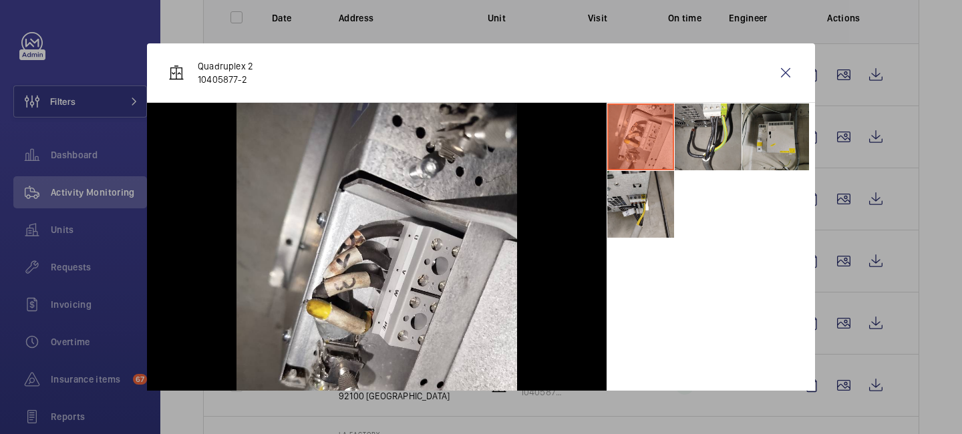
click at [839, 382] on div at bounding box center [481, 217] width 962 height 434
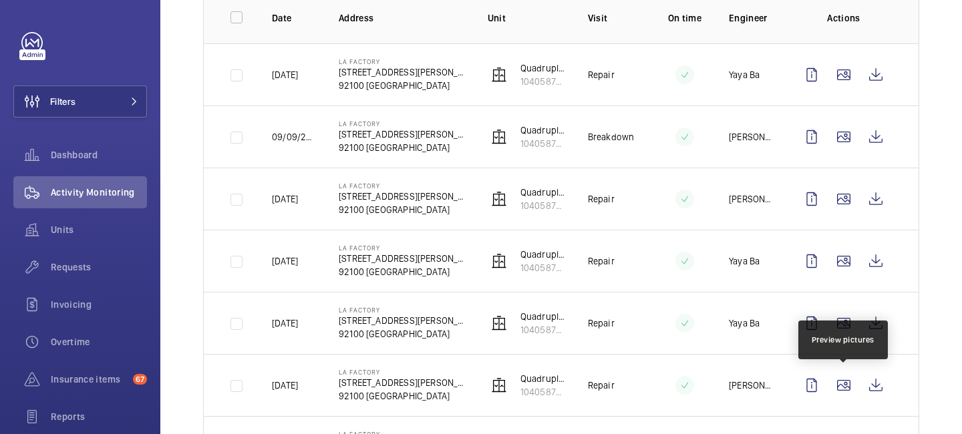
click at [839, 382] on wm-front-icon-button at bounding box center [844, 386] width 32 height 32
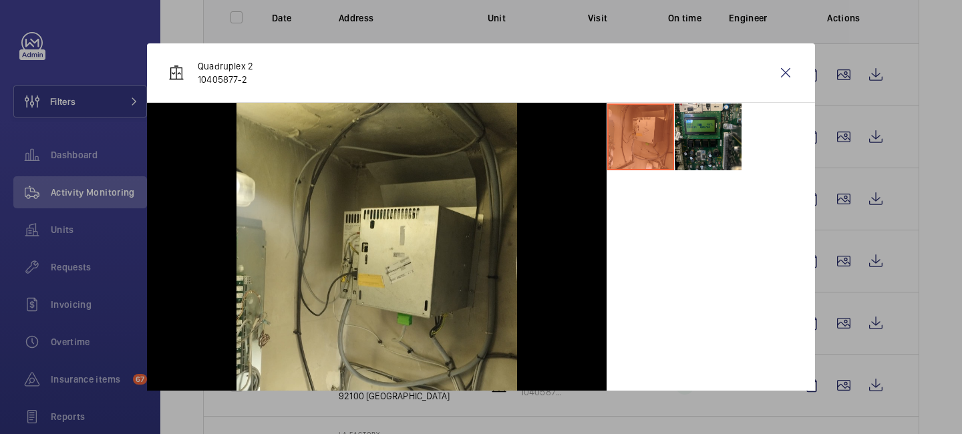
click at [839, 382] on div at bounding box center [481, 217] width 962 height 434
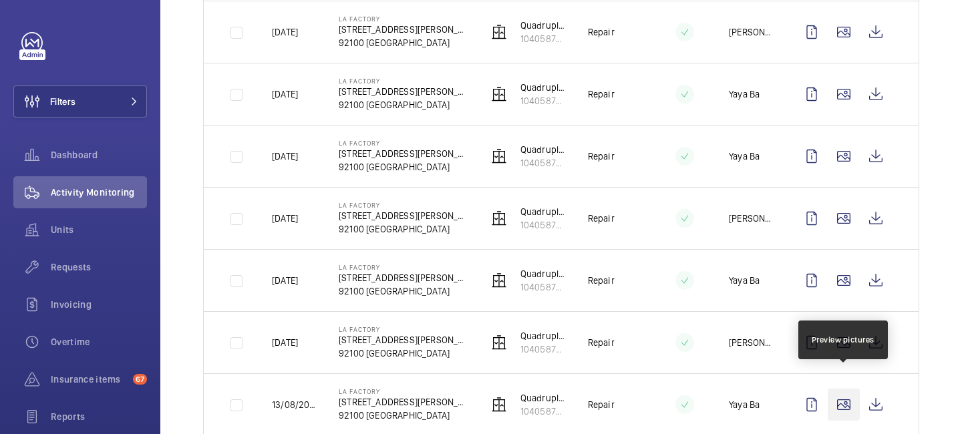
scroll to position [400, 0]
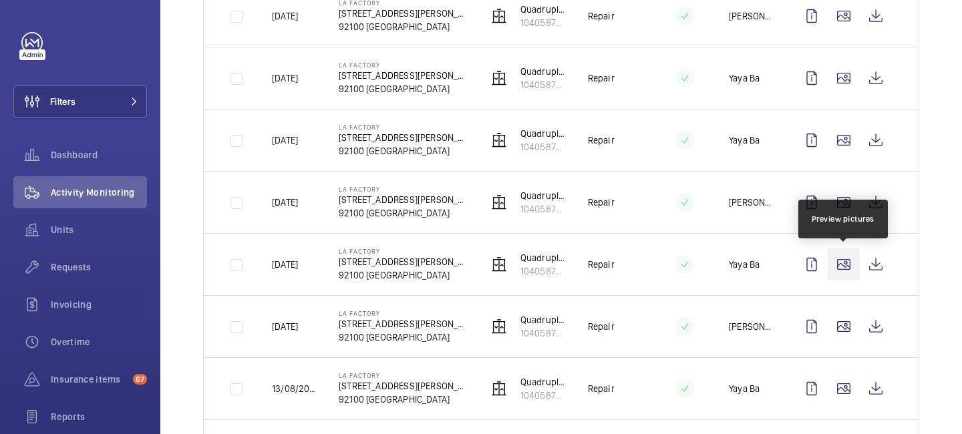
click at [841, 260] on wm-front-icon-button at bounding box center [844, 265] width 32 height 32
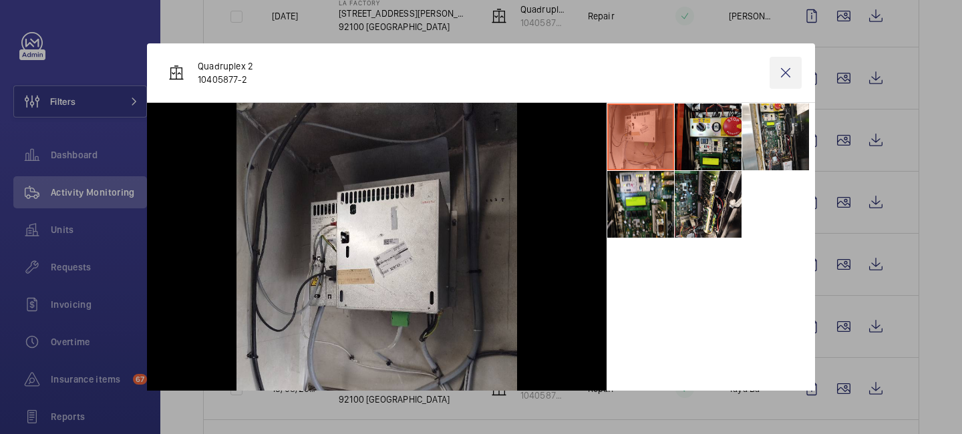
click at [787, 70] on wm-front-icon-button at bounding box center [786, 73] width 32 height 32
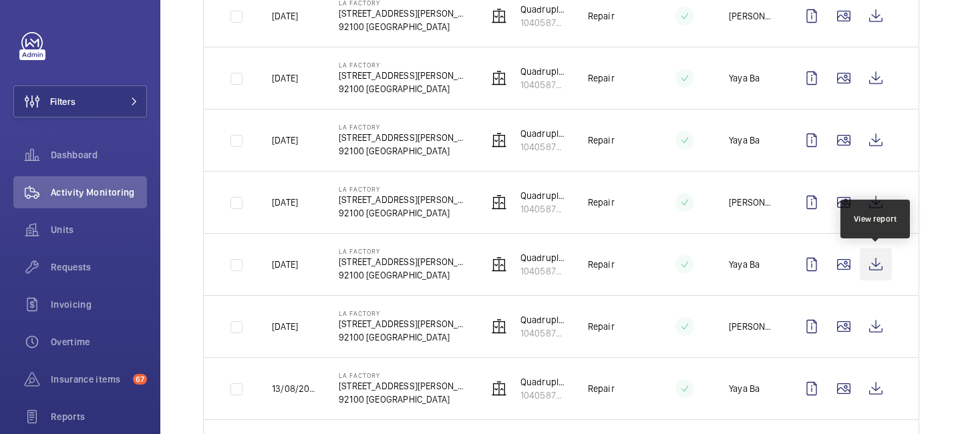
click at [877, 268] on wm-front-icon-button at bounding box center [876, 265] width 32 height 32
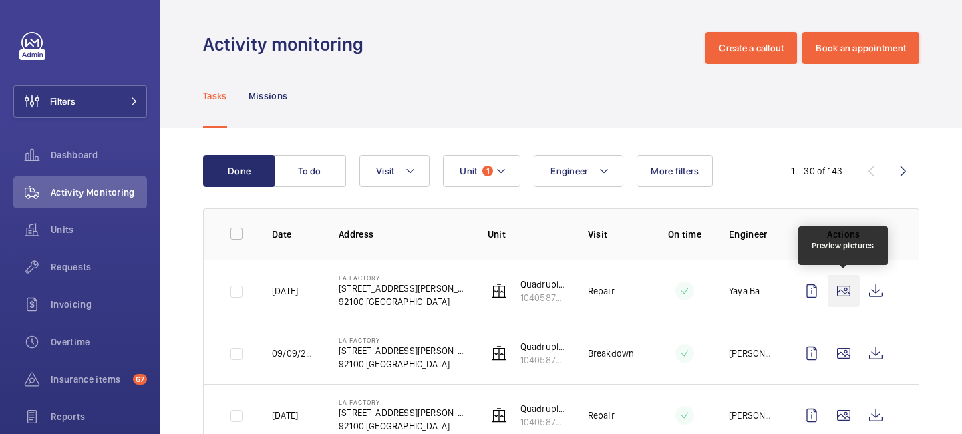
click at [846, 299] on wm-front-icon-button at bounding box center [844, 291] width 32 height 32
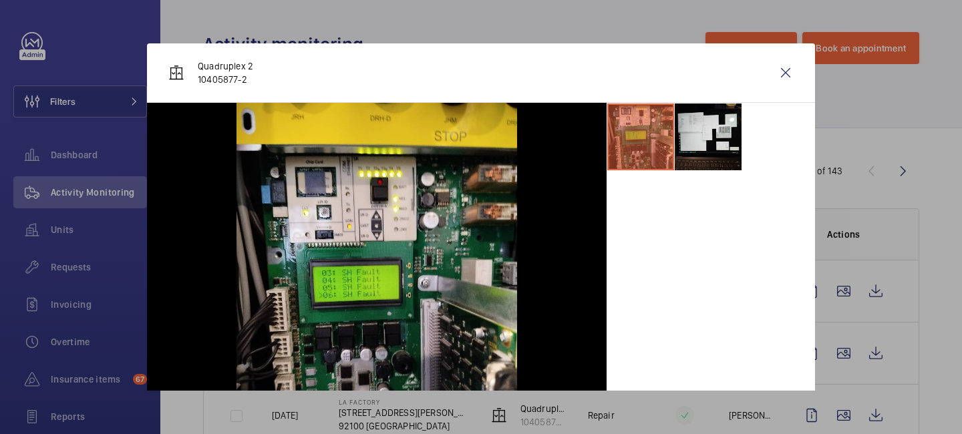
click at [842, 354] on div at bounding box center [481, 217] width 962 height 434
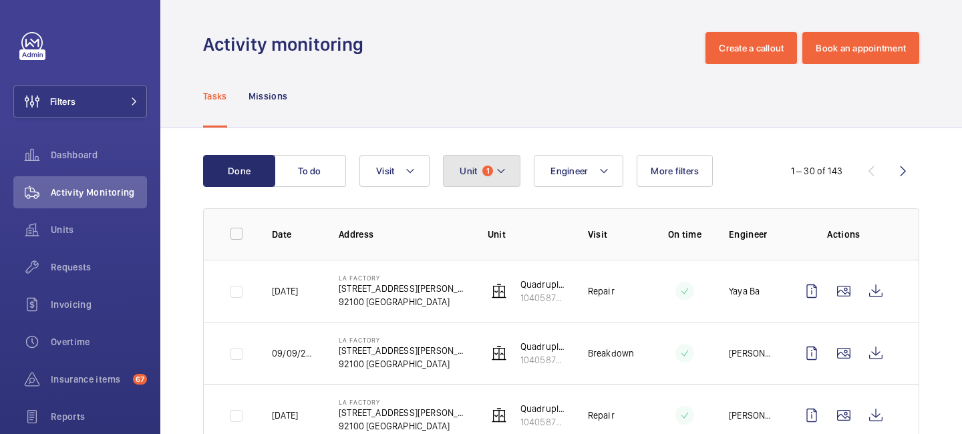
click at [511, 168] on button "Unit 1" at bounding box center [482, 171] width 78 height 32
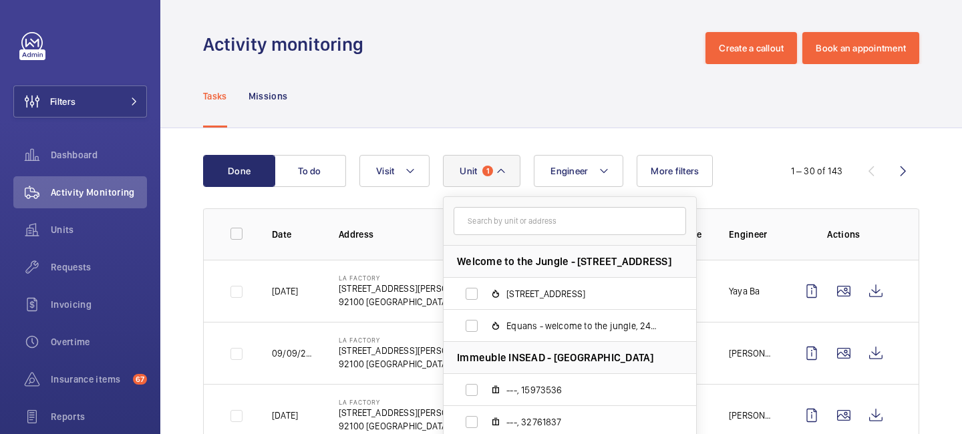
click at [505, 177] on mat-icon at bounding box center [501, 171] width 11 height 16
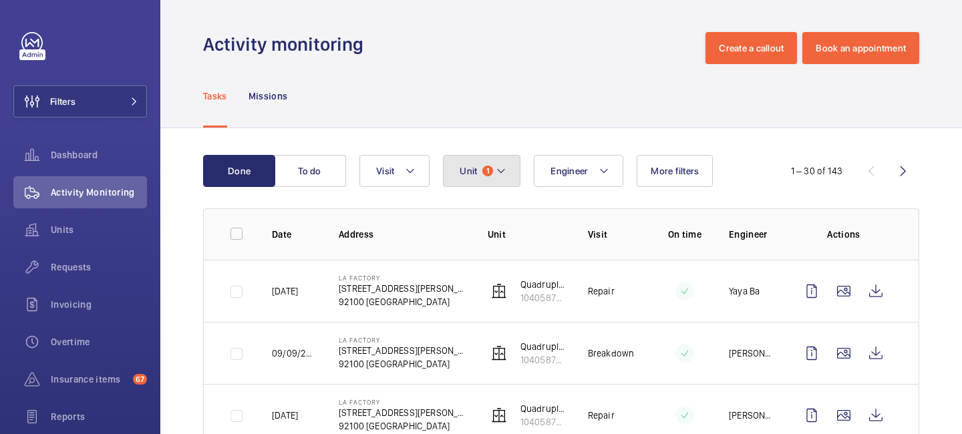
click at [513, 166] on button "Unit 1" at bounding box center [482, 171] width 78 height 32
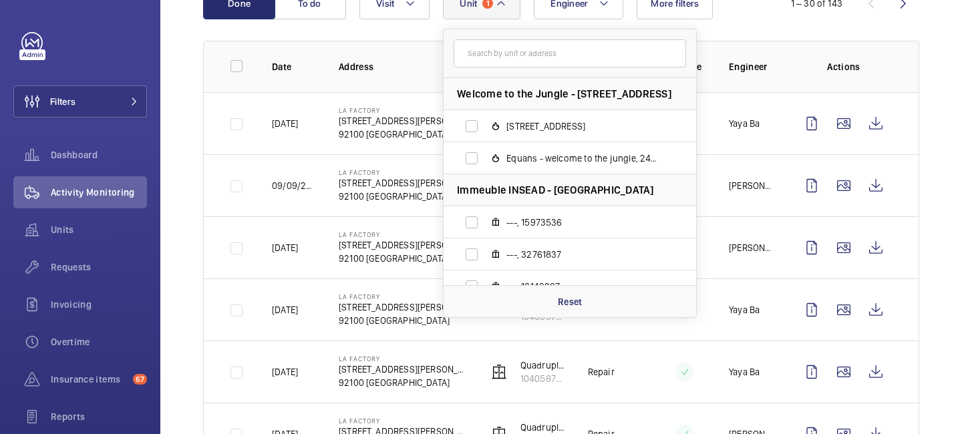
scroll to position [341, 0]
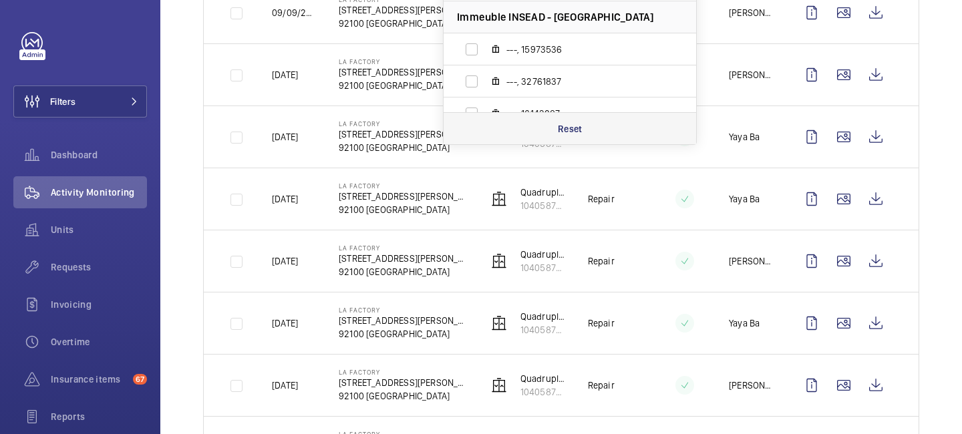
click at [575, 140] on div "Reset" at bounding box center [570, 128] width 253 height 32
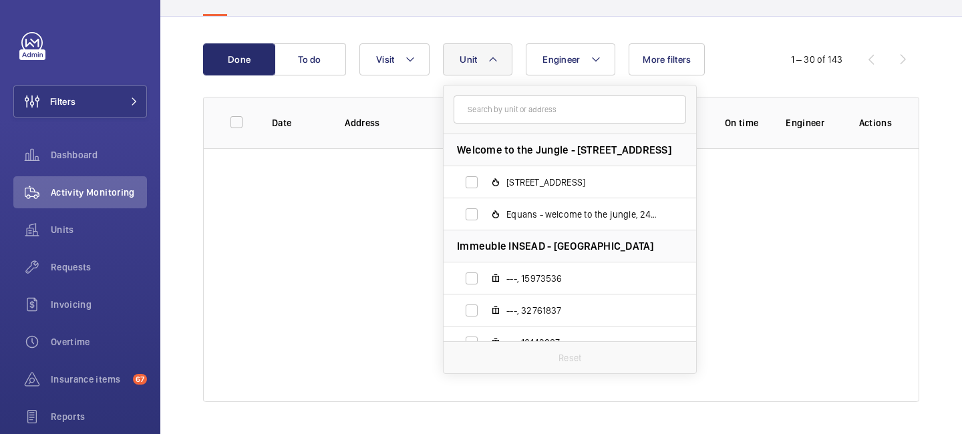
scroll to position [1, 0]
click at [539, 116] on input "text" at bounding box center [570, 110] width 233 height 28
paste input "50442609"
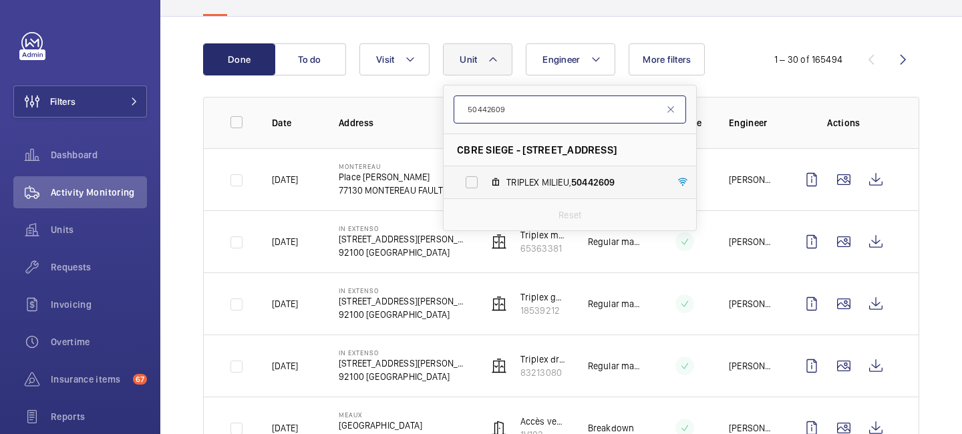
type input "50442609"
click at [529, 178] on span "TRIPLEX MILIEU, 50442609" at bounding box center [584, 182] width 155 height 13
click at [485, 178] on input "TRIPLEX MILIEU, 50442609" at bounding box center [472, 182] width 27 height 27
checkbox input "true"
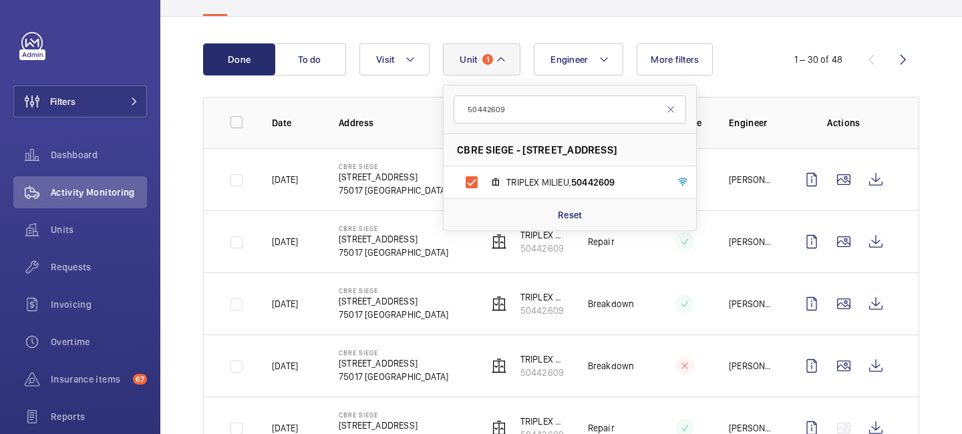
click at [759, 43] on div "Done To do Engineer Unit 1 50442609 CBRE SIEGE - 76 Rue de Prony, 75017 PARIS T…" at bounding box center [561, 59] width 717 height 32
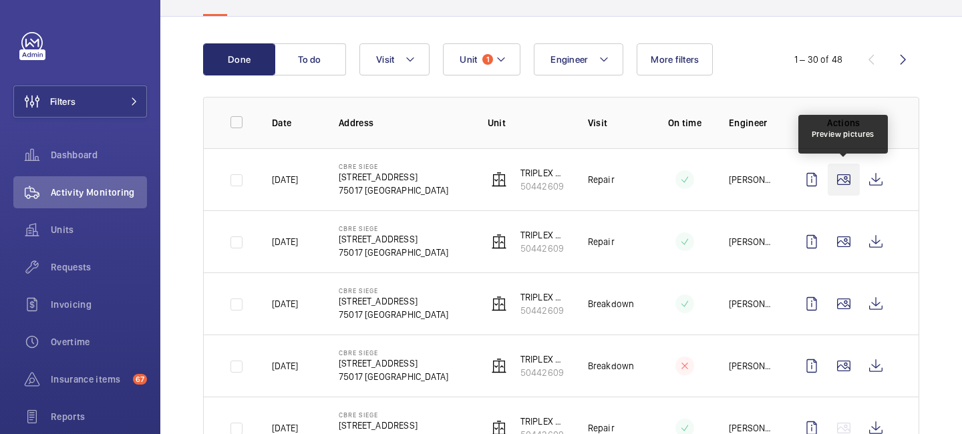
click at [841, 192] on wm-front-icon-button at bounding box center [844, 180] width 32 height 32
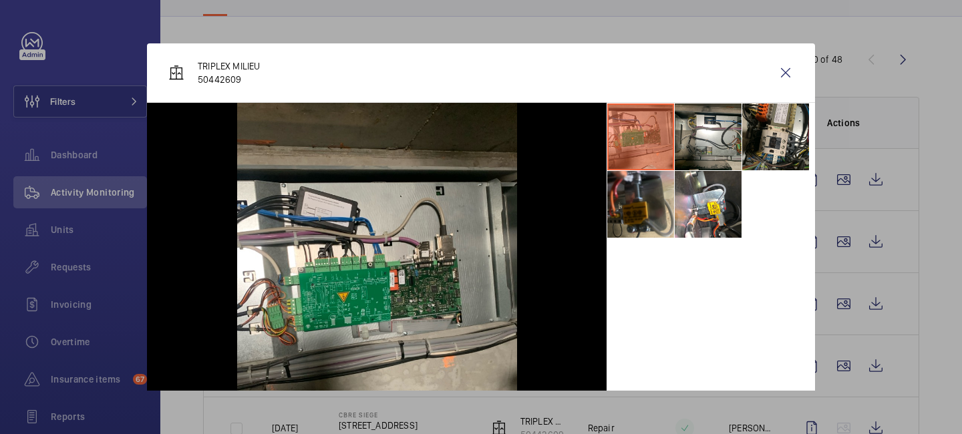
click at [706, 170] on ul at bounding box center [711, 171] width 209 height 136
click at [706, 158] on li at bounding box center [708, 137] width 67 height 67
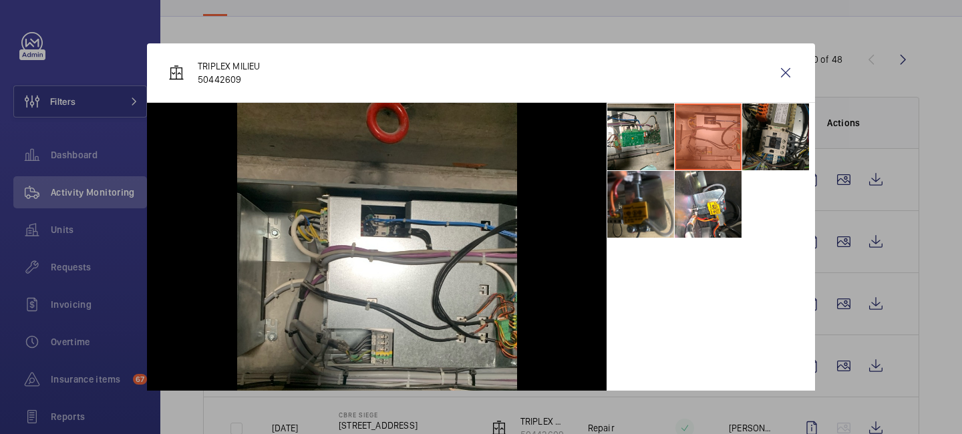
click at [775, 158] on li at bounding box center [776, 137] width 67 height 67
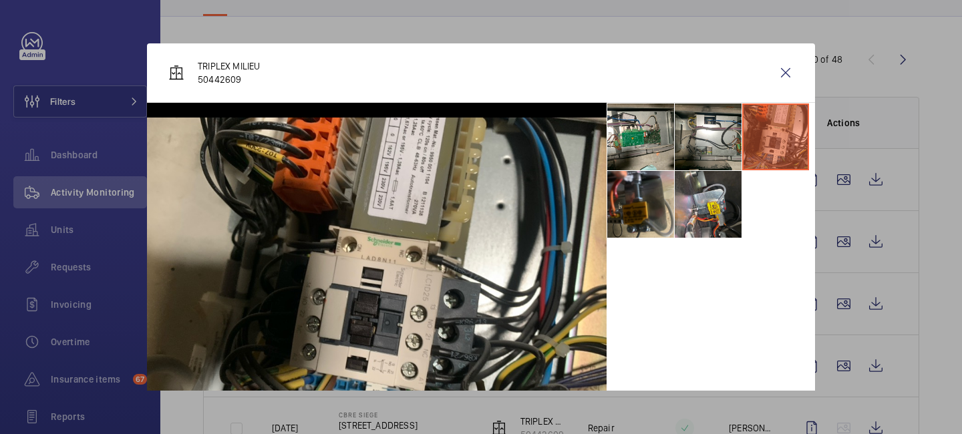
click at [678, 226] on li at bounding box center [708, 204] width 67 height 67
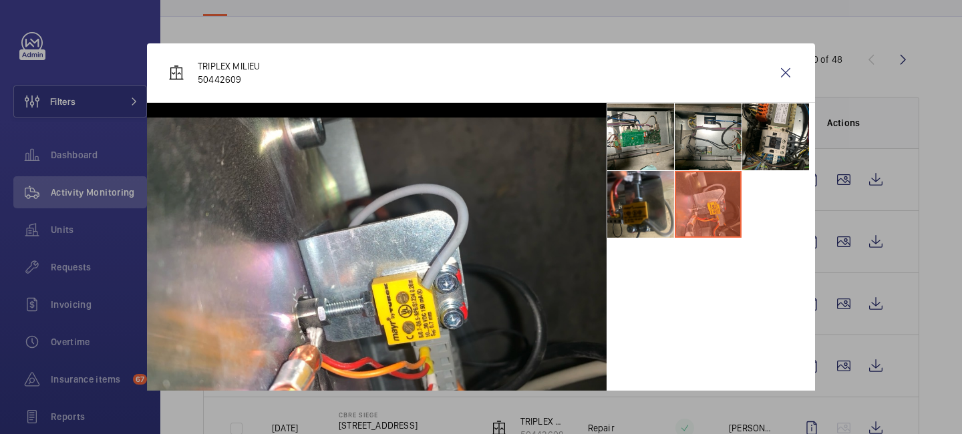
click at [837, 255] on div at bounding box center [481, 217] width 962 height 434
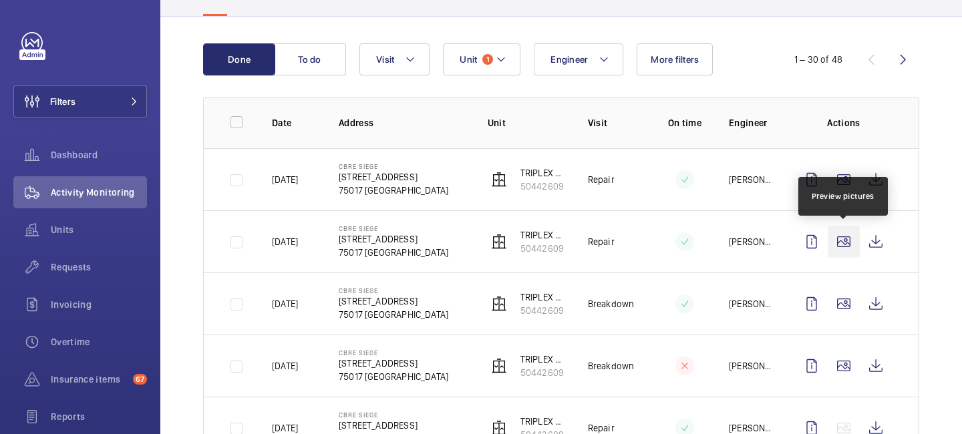
click at [852, 229] on wm-front-icon-button at bounding box center [844, 242] width 32 height 32
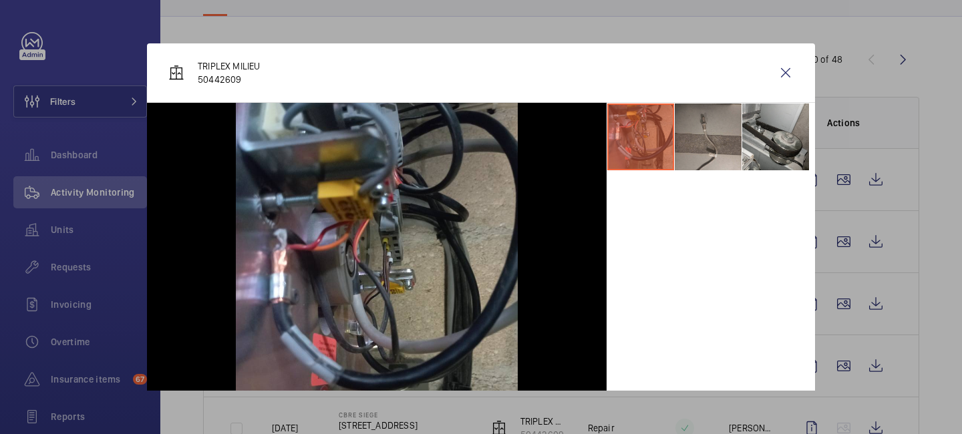
click at [717, 148] on li at bounding box center [708, 137] width 67 height 67
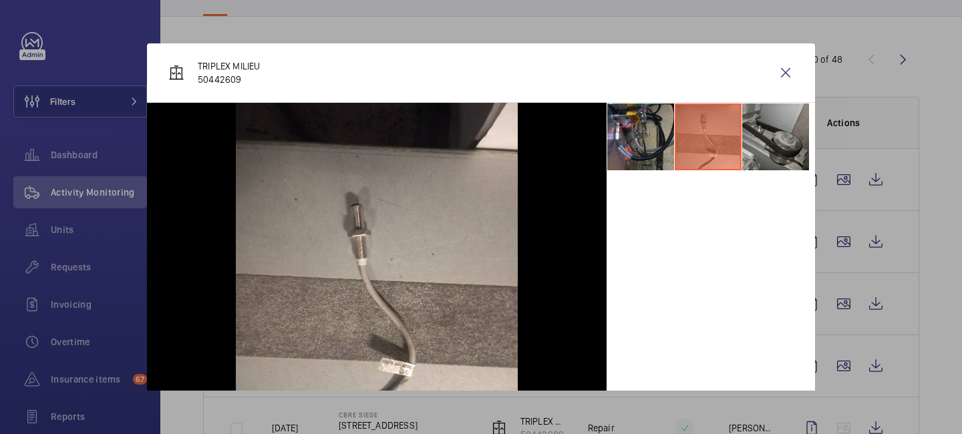
click at [765, 154] on li at bounding box center [776, 137] width 67 height 67
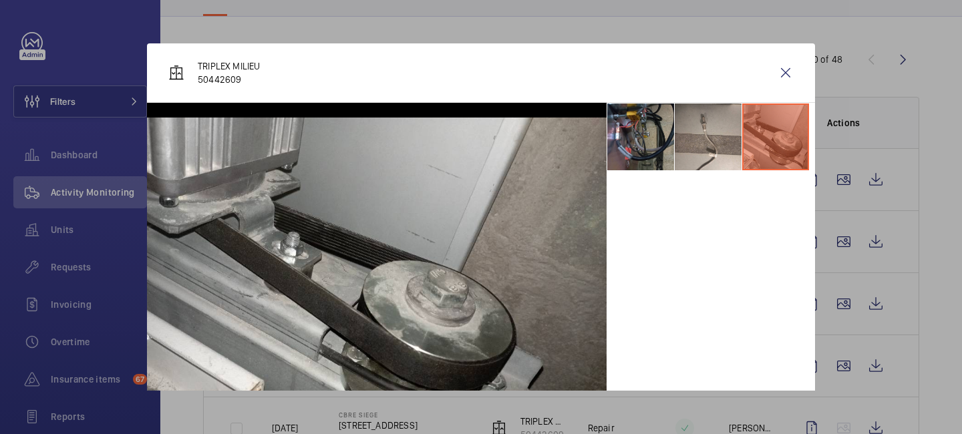
click at [839, 300] on div at bounding box center [481, 217] width 962 height 434
click at [839, 300] on wm-front-icon-button at bounding box center [844, 304] width 32 height 32
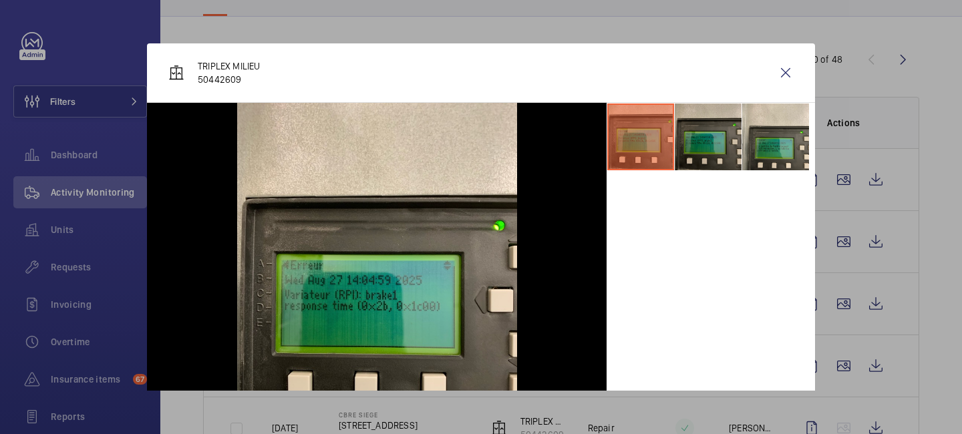
click at [721, 159] on li at bounding box center [708, 137] width 67 height 67
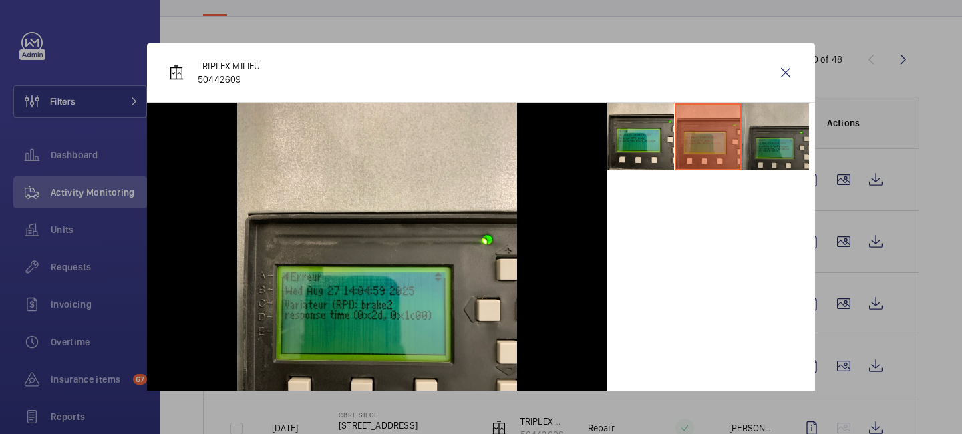
click at [759, 152] on li at bounding box center [776, 137] width 67 height 67
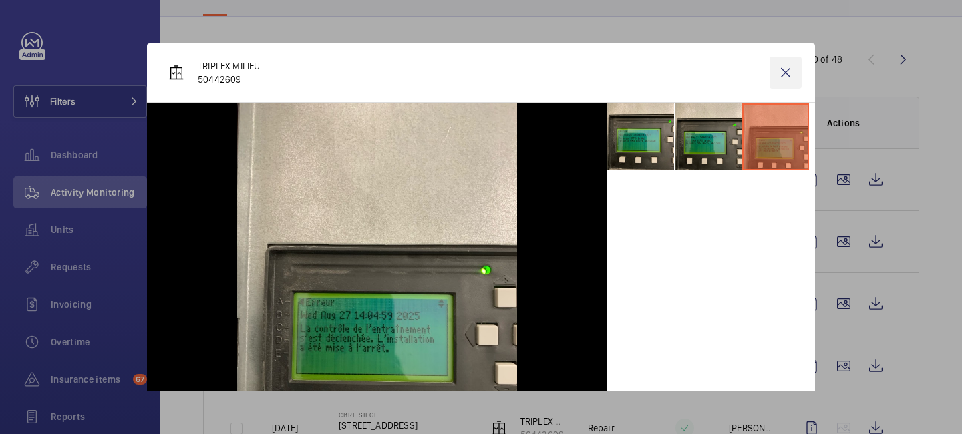
click at [784, 69] on wm-front-icon-button at bounding box center [786, 73] width 32 height 32
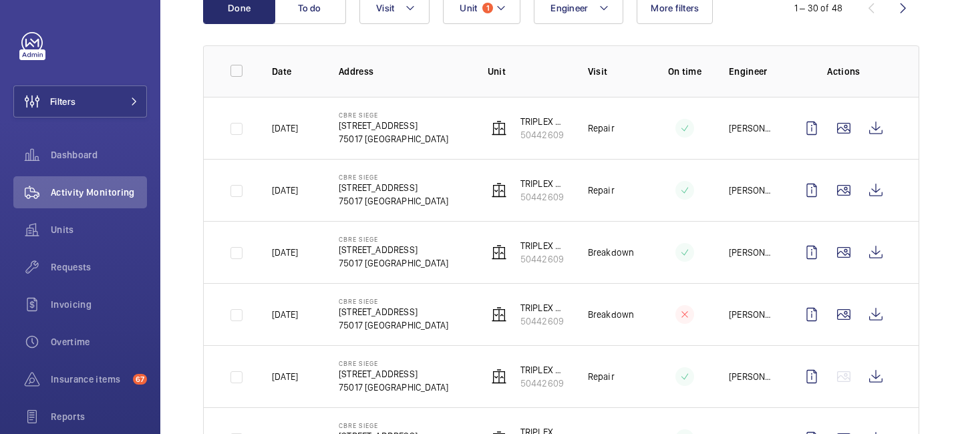
scroll to position [328, 0]
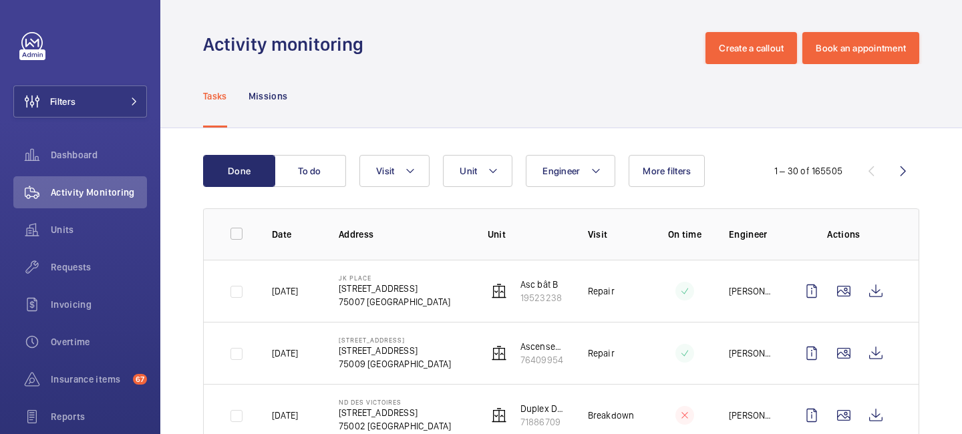
scroll to position [252, 0]
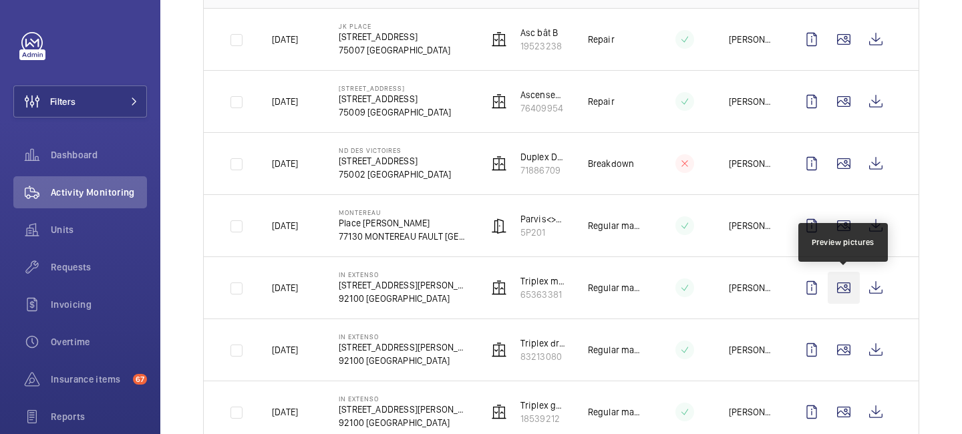
click at [840, 297] on wm-front-icon-button at bounding box center [844, 288] width 32 height 32
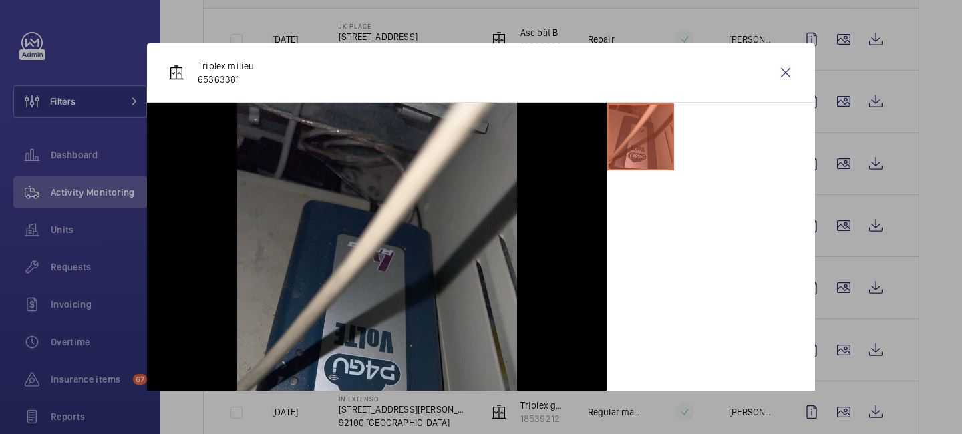
click at [846, 332] on div at bounding box center [481, 217] width 962 height 434
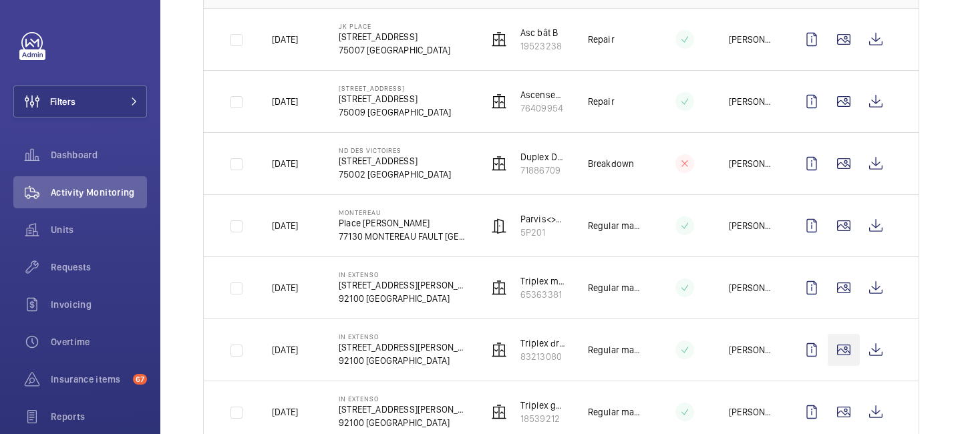
click at [843, 348] on wm-front-icon-button at bounding box center [844, 350] width 32 height 32
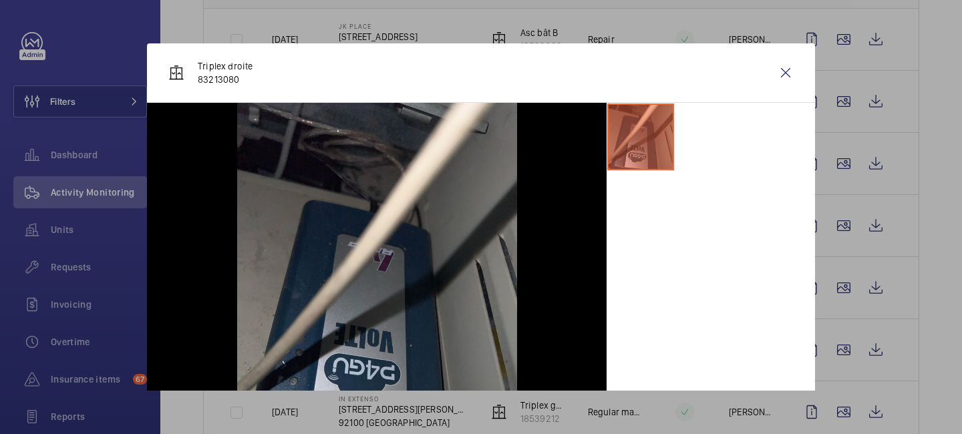
click at [842, 372] on div at bounding box center [481, 217] width 962 height 434
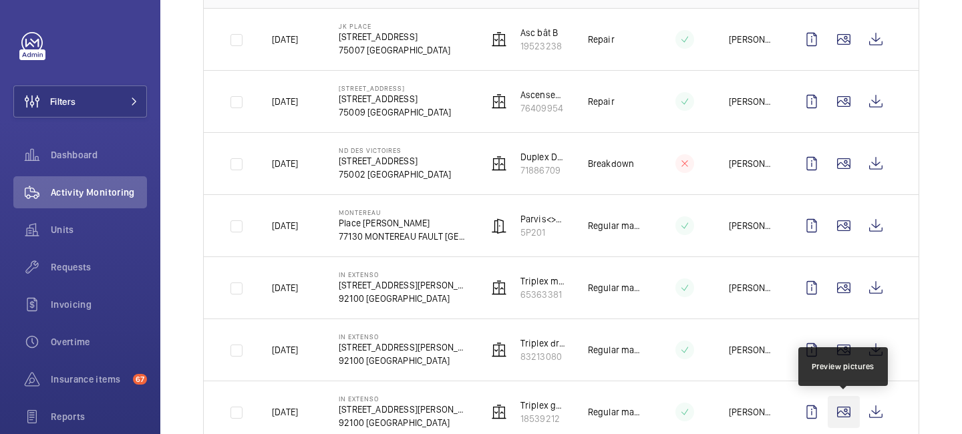
scroll to position [302, 0]
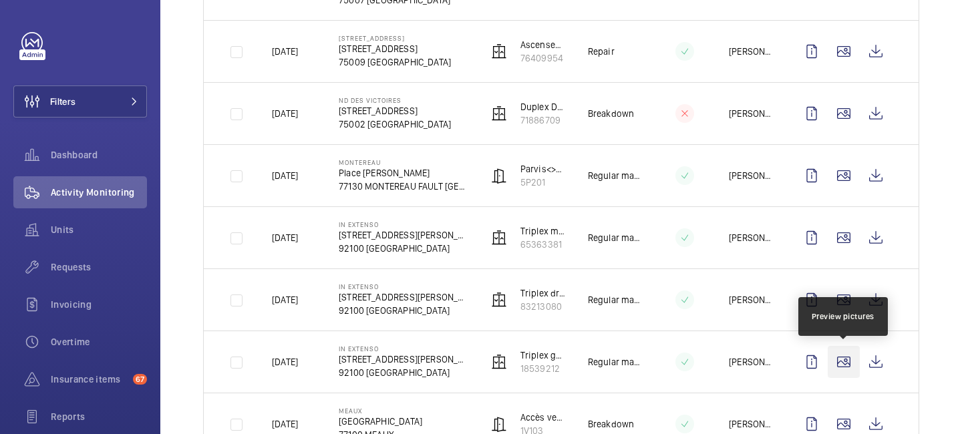
click at [840, 356] on wm-front-icon-button at bounding box center [844, 362] width 32 height 32
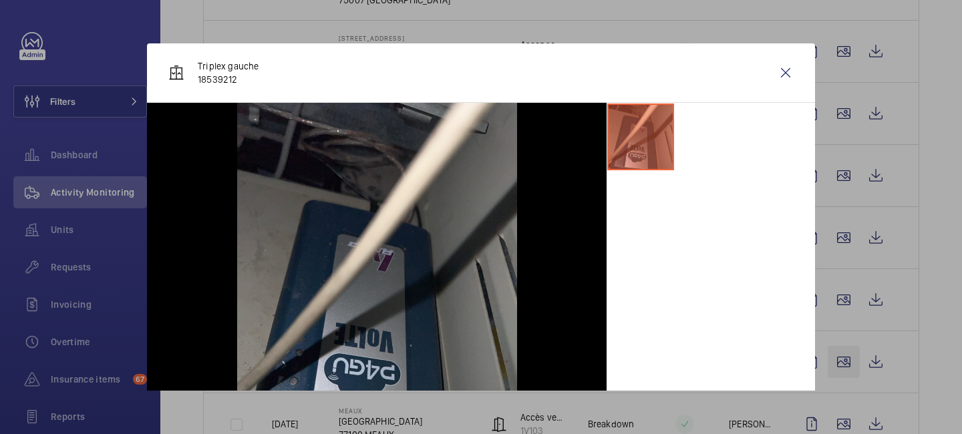
click at [840, 356] on div at bounding box center [481, 217] width 962 height 434
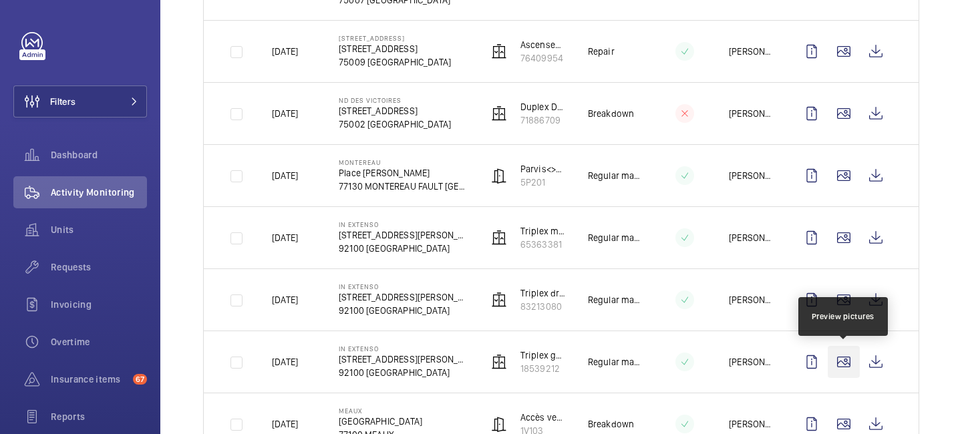
scroll to position [309, 0]
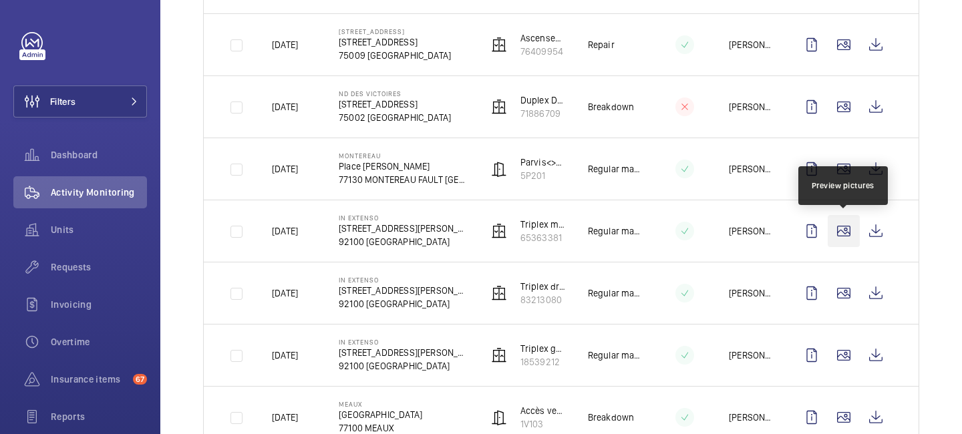
click at [842, 238] on wm-front-icon-button at bounding box center [844, 231] width 32 height 32
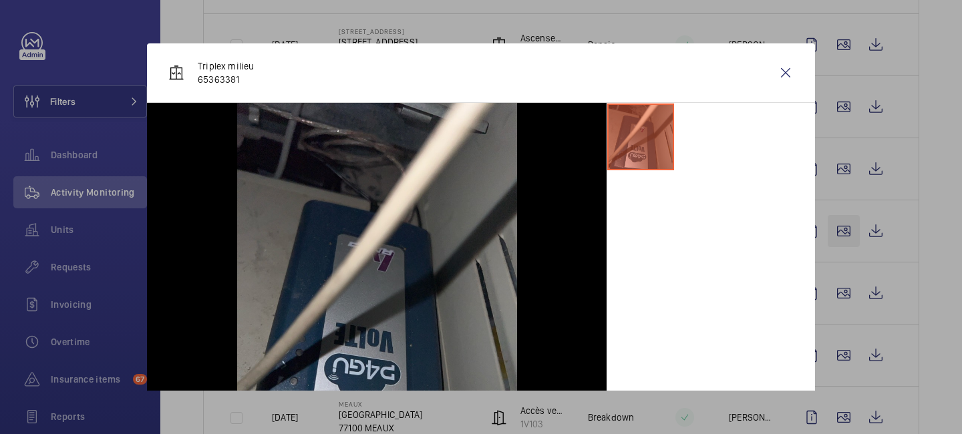
click at [842, 238] on div at bounding box center [481, 217] width 962 height 434
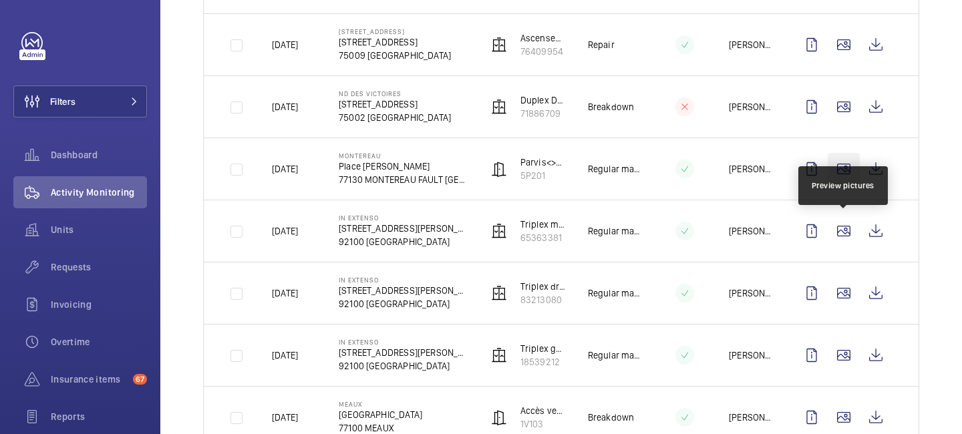
click at [840, 180] on wm-front-icon-button at bounding box center [844, 169] width 32 height 32
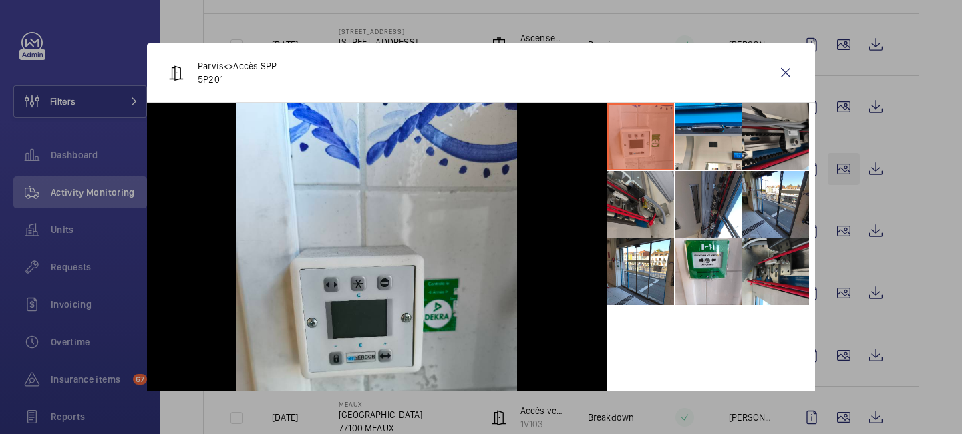
click at [840, 180] on div at bounding box center [481, 217] width 962 height 434
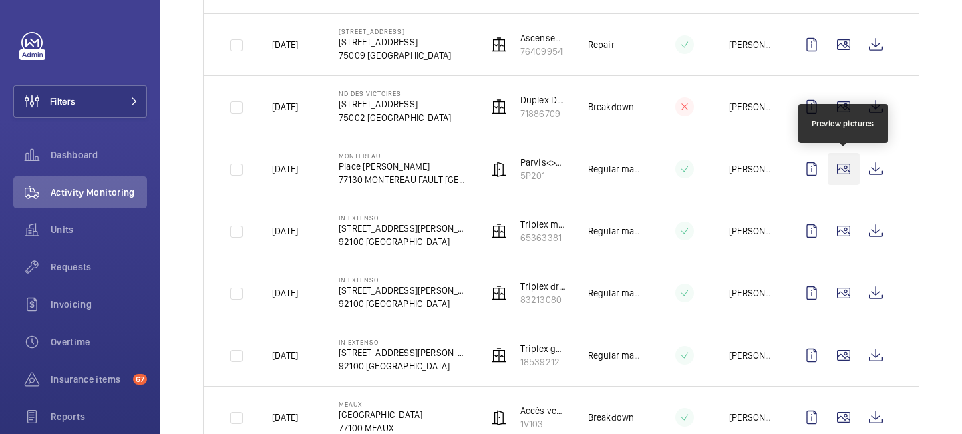
click at [840, 180] on wm-front-icon-button at bounding box center [844, 169] width 32 height 32
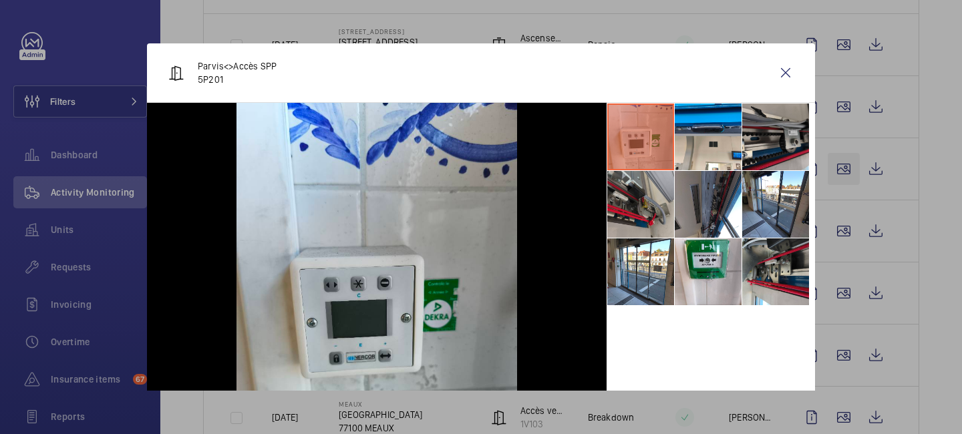
scroll to position [4, 0]
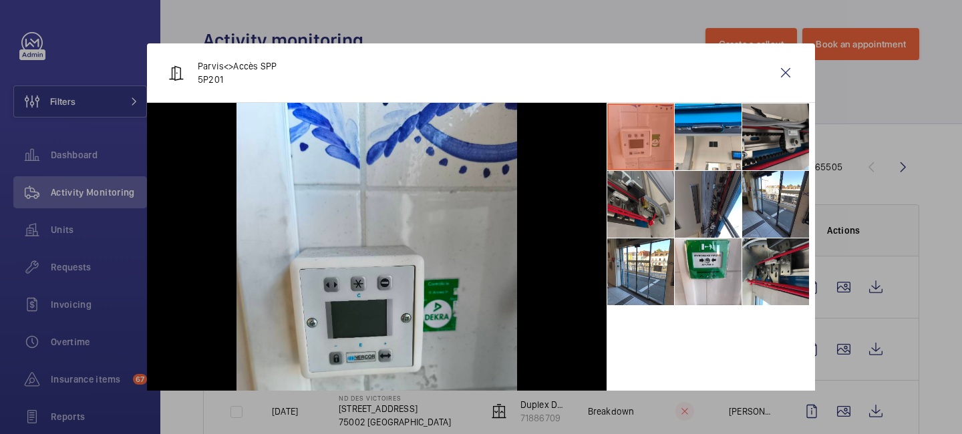
click at [840, 180] on div at bounding box center [481, 217] width 962 height 434
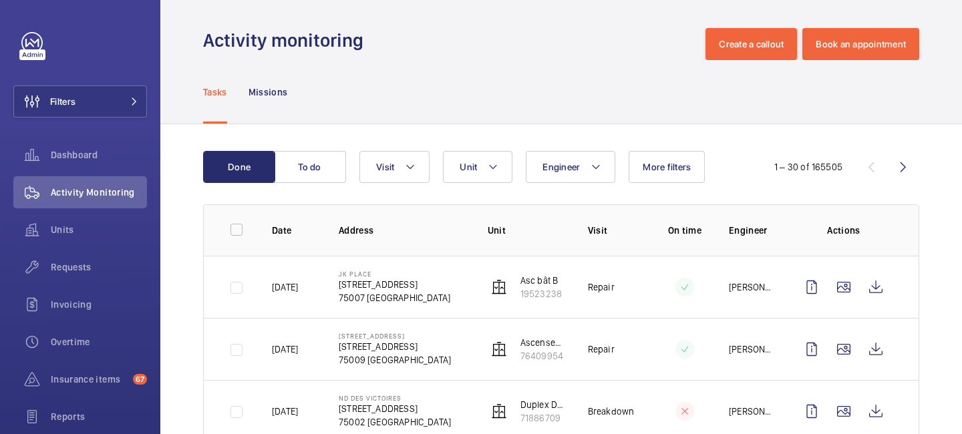
scroll to position [0, 0]
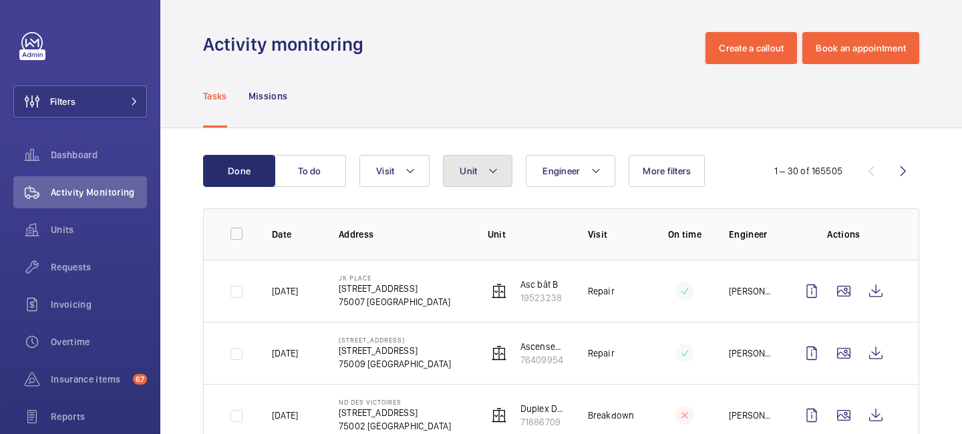
click at [497, 168] on mat-icon at bounding box center [493, 171] width 11 height 16
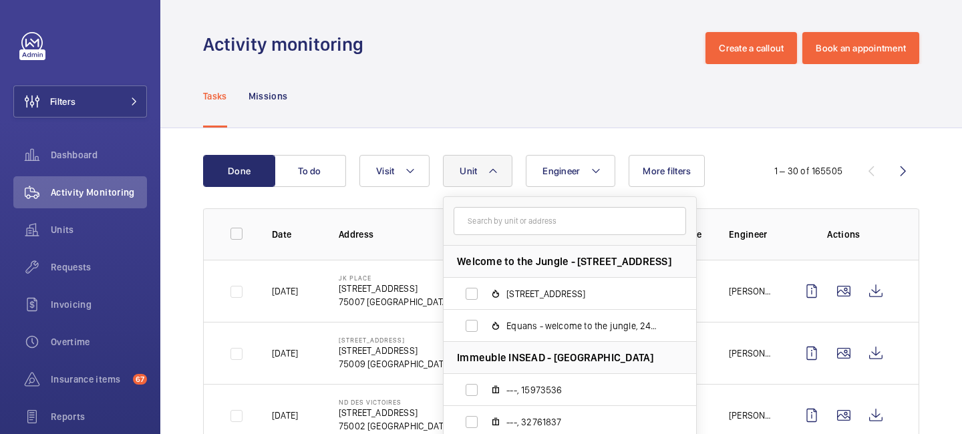
click at [493, 219] on input "text" at bounding box center [570, 221] width 233 height 28
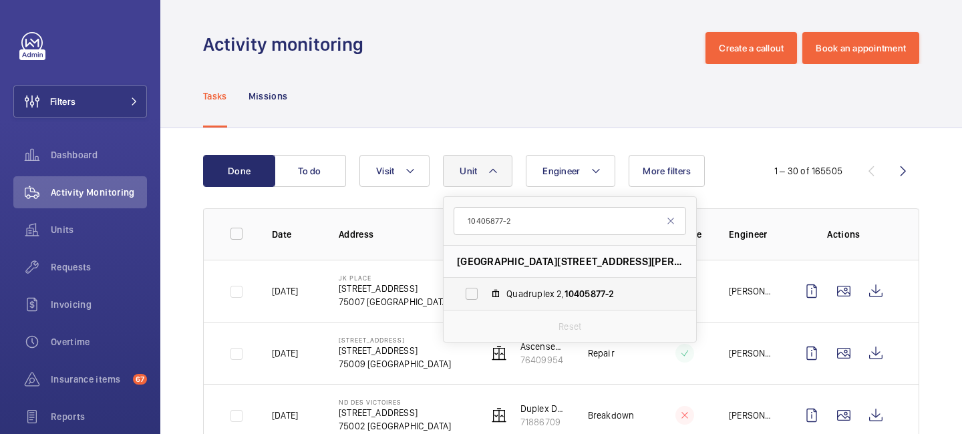
type input "10405877-2"
click at [545, 281] on label "Quadruplex 2, 10405877-2" at bounding box center [559, 294] width 231 height 32
click at [485, 281] on input "Quadruplex 2, 10405877-2" at bounding box center [472, 294] width 27 height 27
checkbox input "true"
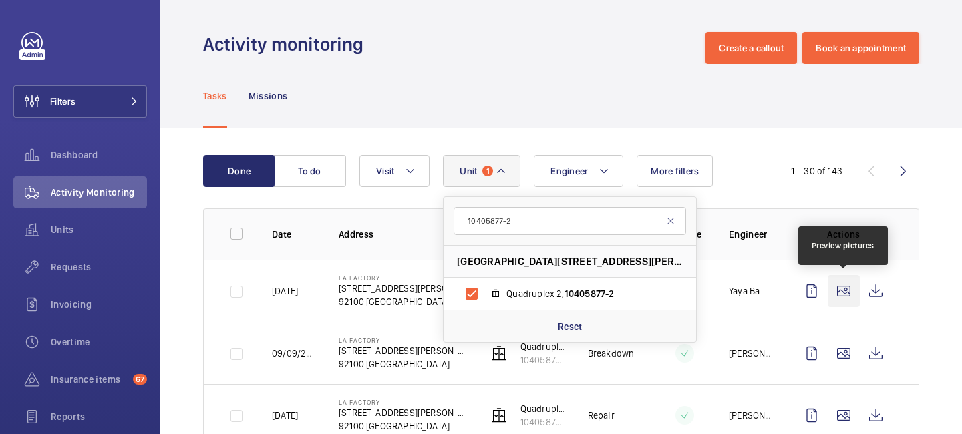
click at [842, 288] on wm-front-icon-button at bounding box center [844, 291] width 32 height 32
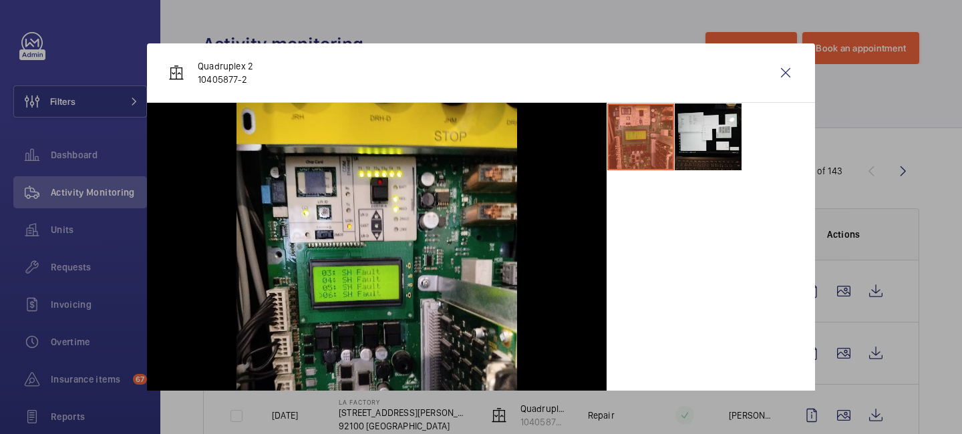
click at [952, 166] on div at bounding box center [481, 217] width 962 height 434
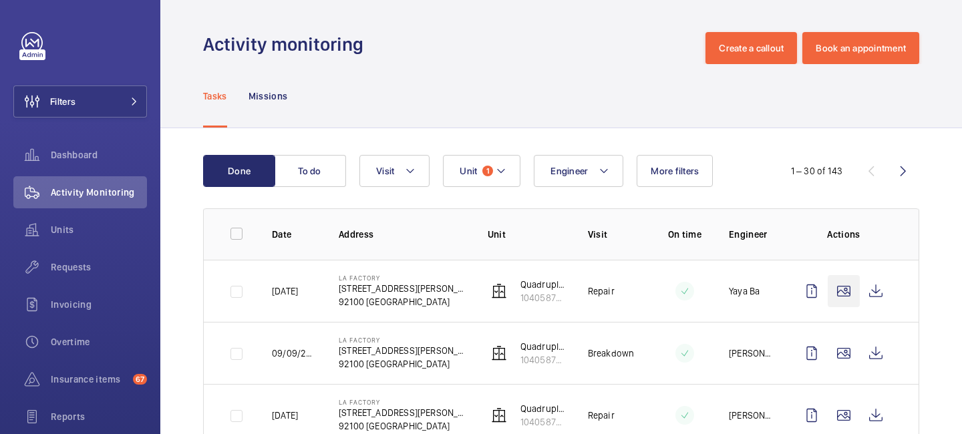
click at [843, 291] on wm-front-icon-button at bounding box center [844, 291] width 32 height 32
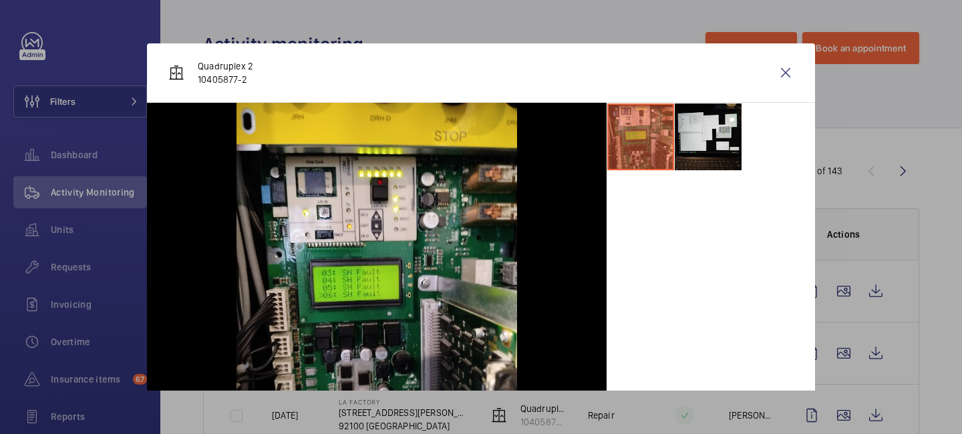
click at [683, 286] on div at bounding box center [711, 290] width 209 height 374
click at [786, 75] on wm-front-icon-button at bounding box center [786, 73] width 32 height 32
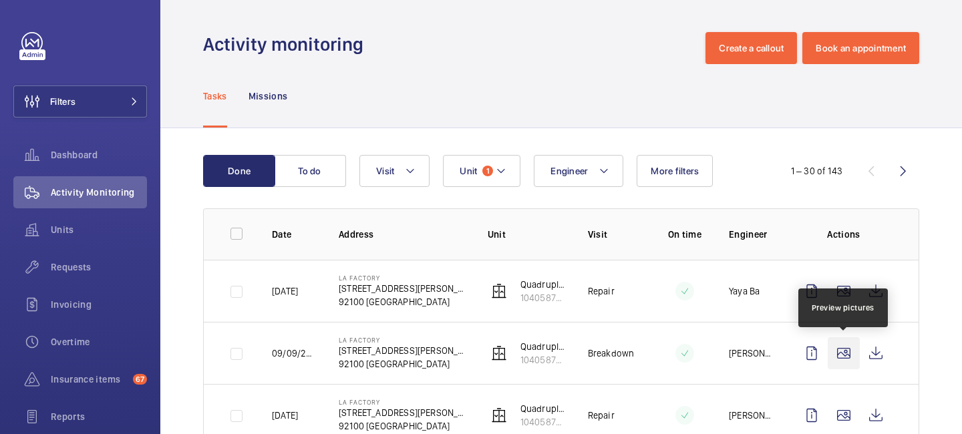
scroll to position [111, 0]
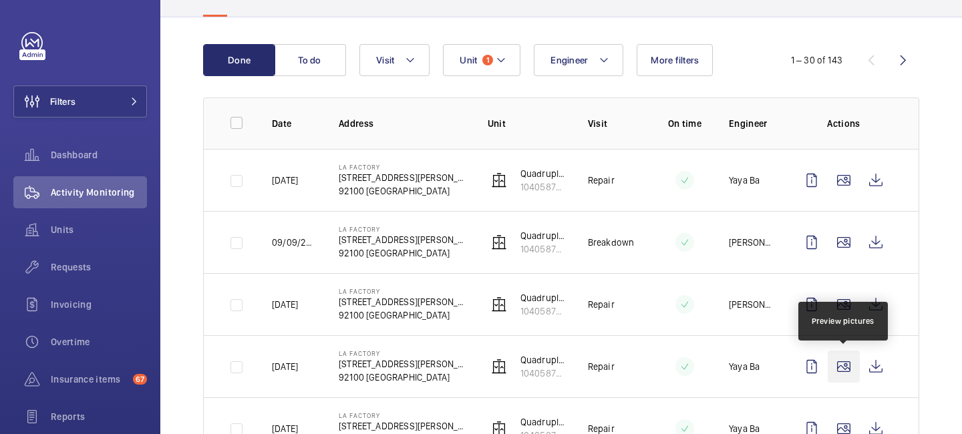
click at [839, 362] on wm-front-icon-button at bounding box center [844, 367] width 32 height 32
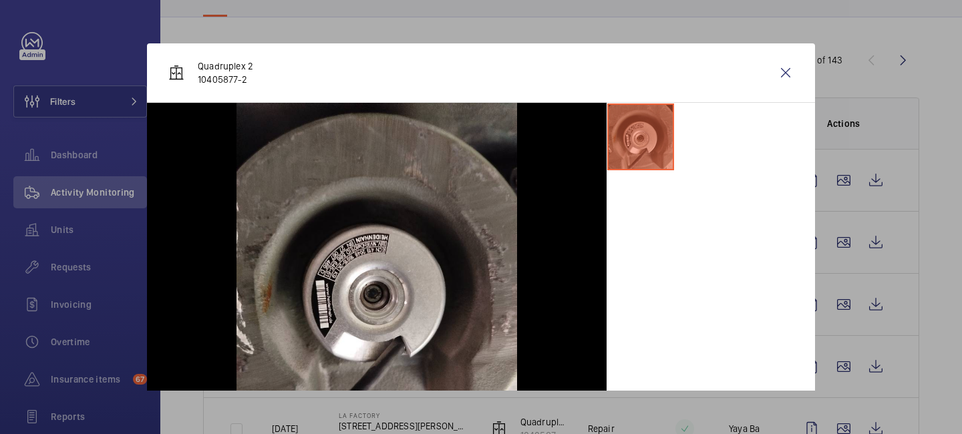
click at [839, 420] on div at bounding box center [481, 217] width 962 height 434
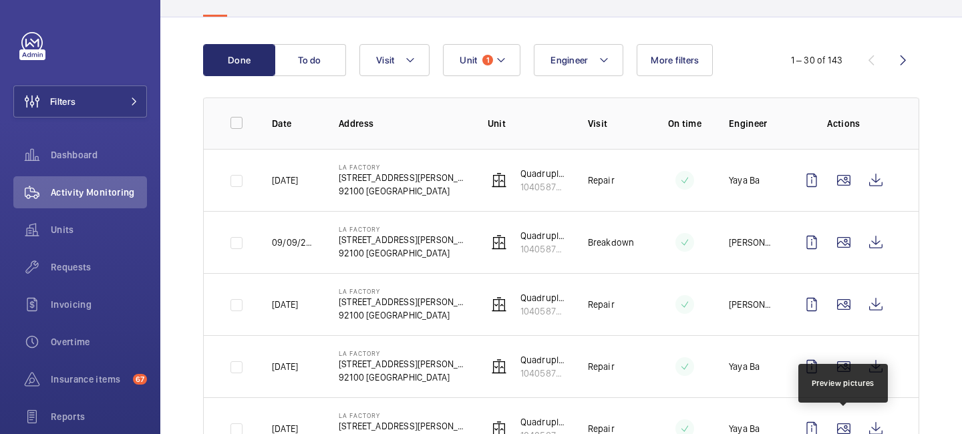
click at [839, 420] on wm-front-icon-button at bounding box center [844, 429] width 32 height 32
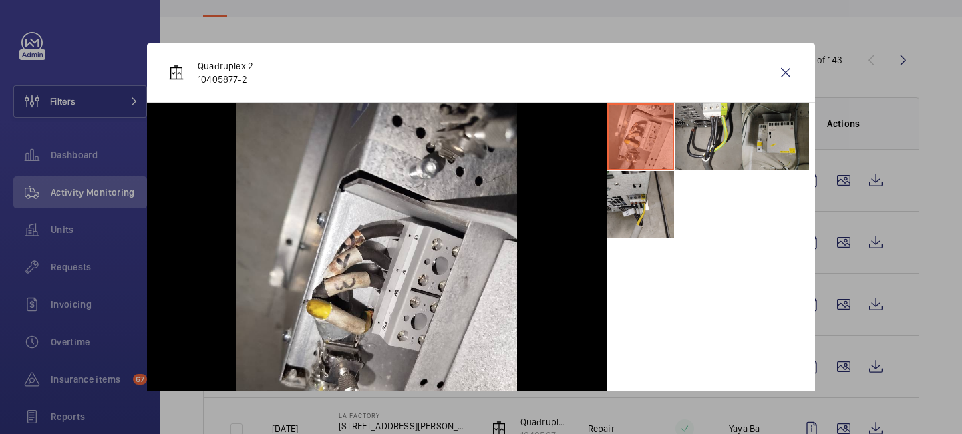
click at [839, 420] on div at bounding box center [481, 217] width 962 height 434
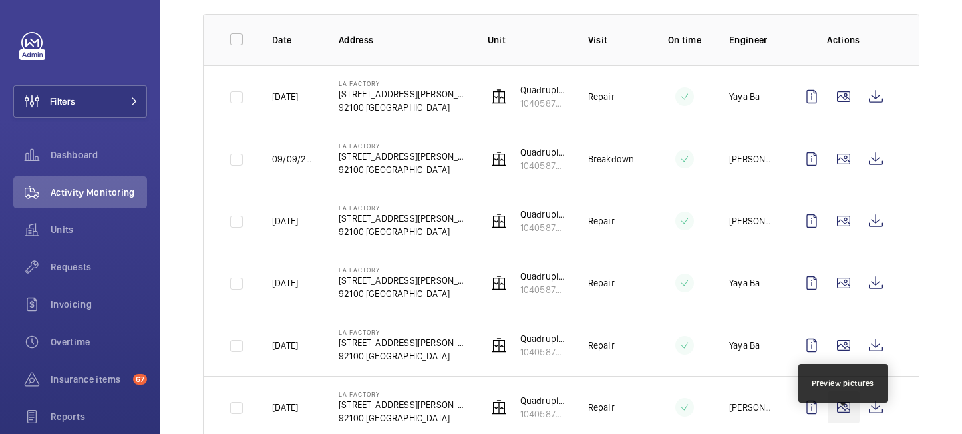
scroll to position [221, 0]
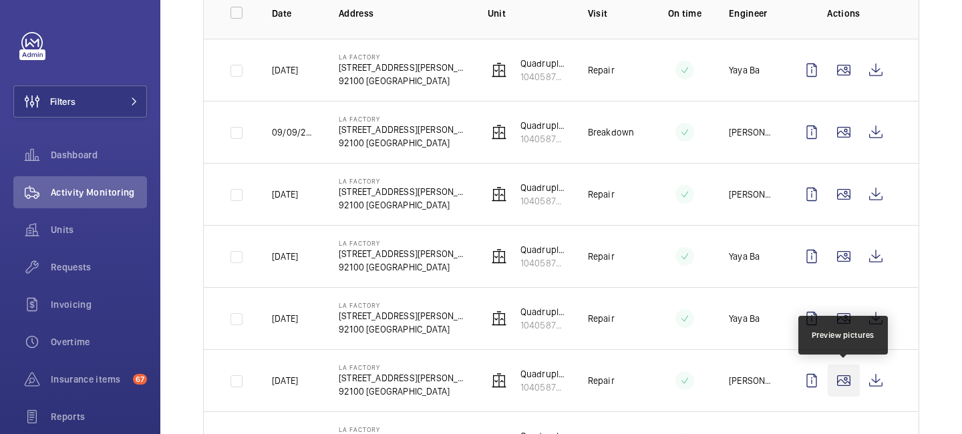
click at [844, 371] on wm-front-icon-button at bounding box center [844, 381] width 32 height 32
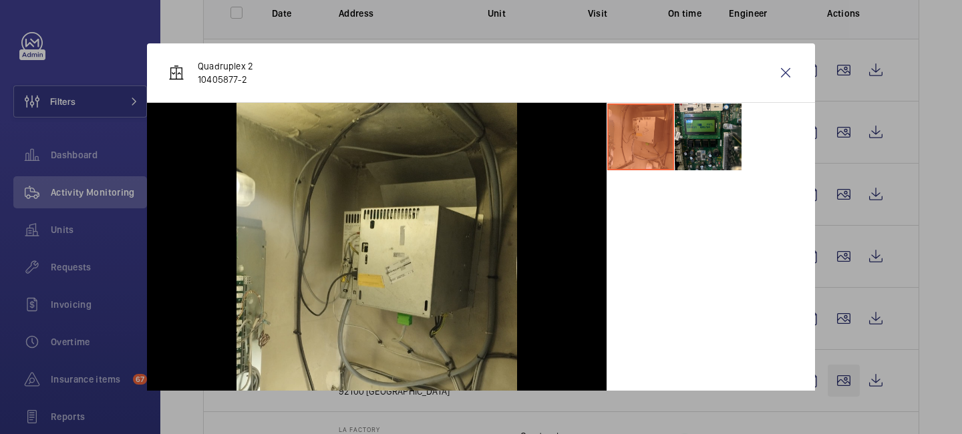
click at [844, 371] on div at bounding box center [481, 217] width 962 height 434
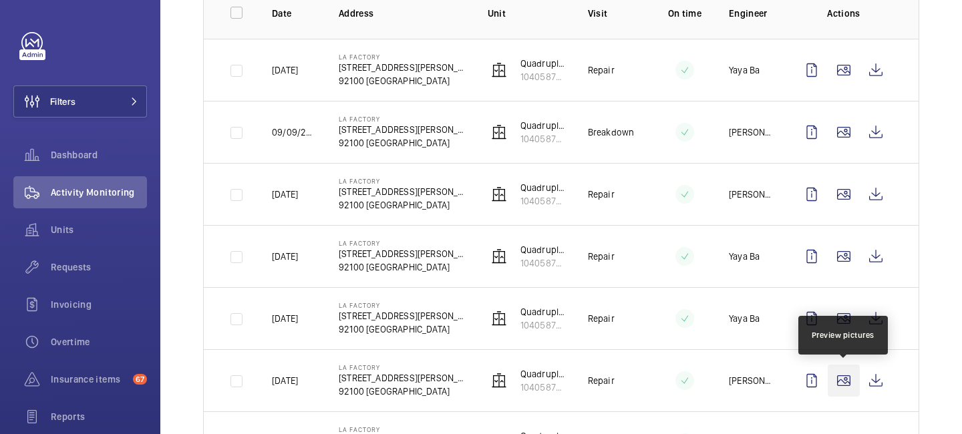
click at [844, 371] on wm-front-icon-button at bounding box center [844, 381] width 32 height 32
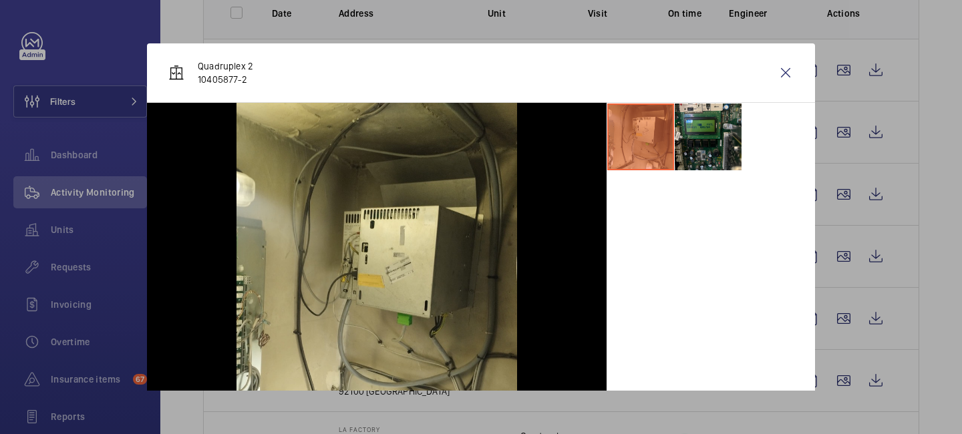
click at [832, 322] on div at bounding box center [481, 217] width 962 height 434
click at [832, 322] on wm-front-icon-button at bounding box center [844, 319] width 32 height 32
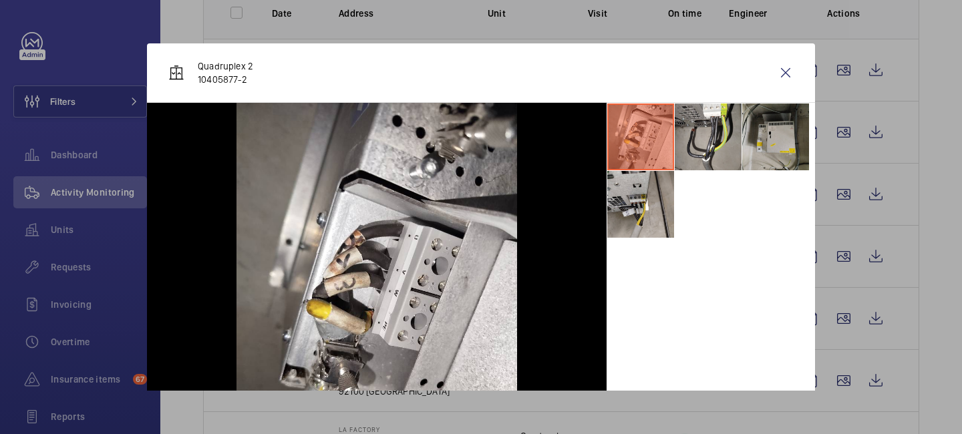
click at [840, 297] on div at bounding box center [481, 217] width 962 height 434
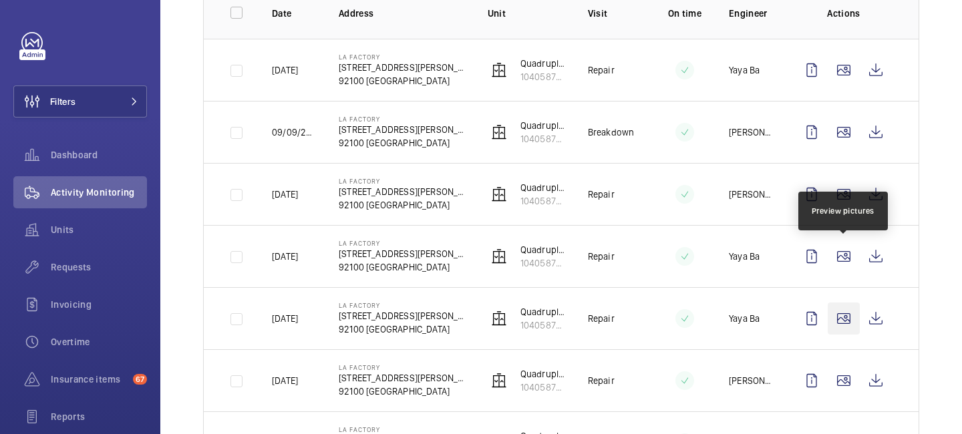
click at [842, 315] on wm-front-icon-button at bounding box center [844, 319] width 32 height 32
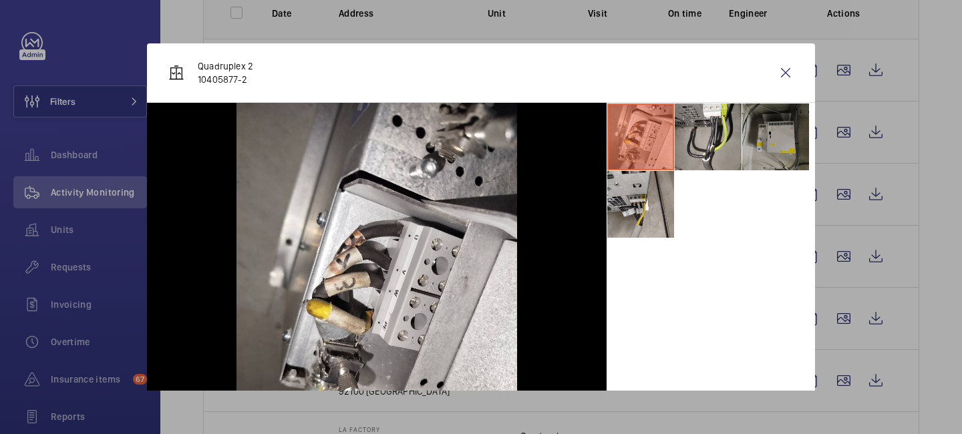
click at [790, 156] on li at bounding box center [776, 137] width 67 height 67
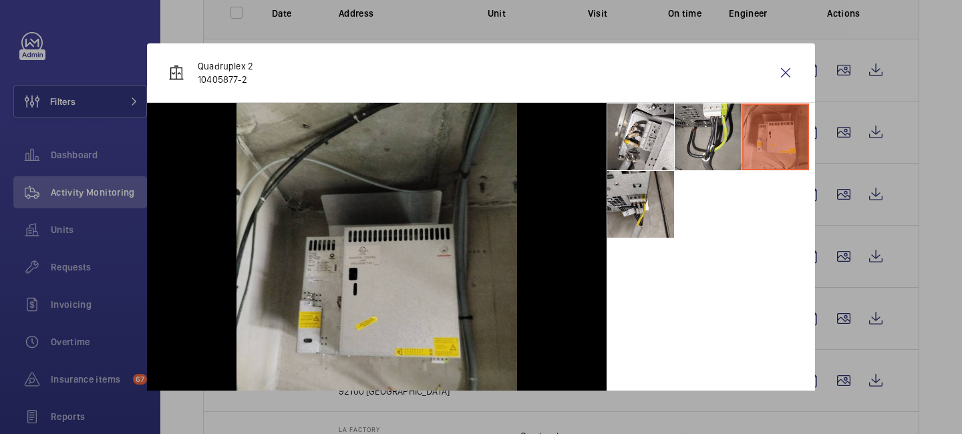
click at [827, 307] on div at bounding box center [481, 217] width 962 height 434
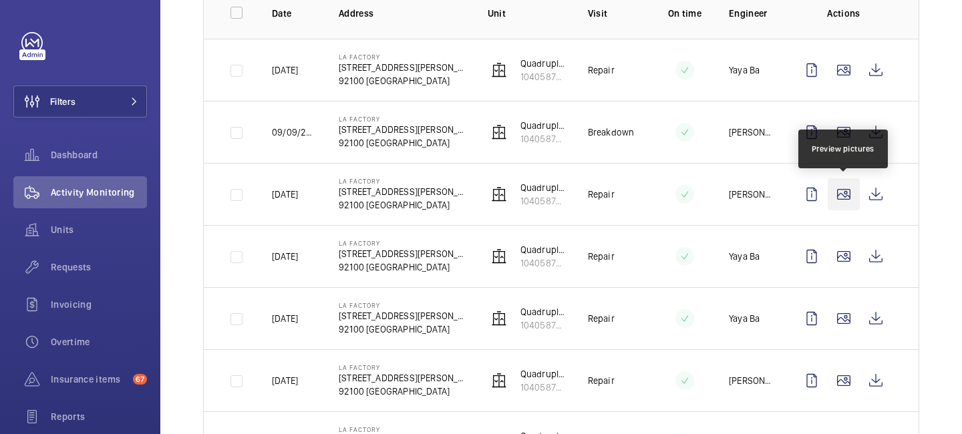
click at [838, 193] on wm-front-icon-button at bounding box center [844, 194] width 32 height 32
